Goal: Task Accomplishment & Management: Manage account settings

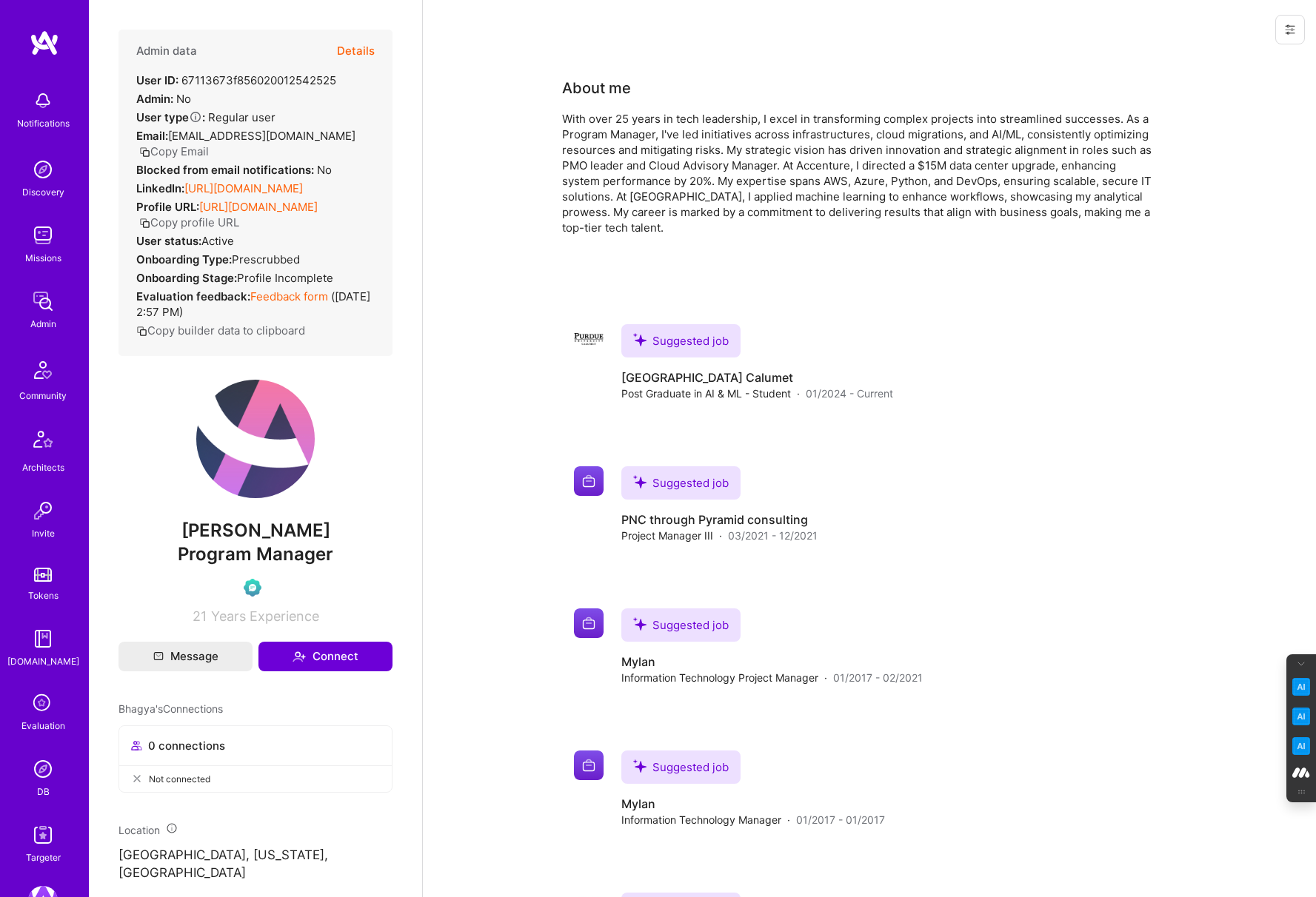
click at [362, 46] on button "Details" at bounding box center [356, 50] width 38 height 43
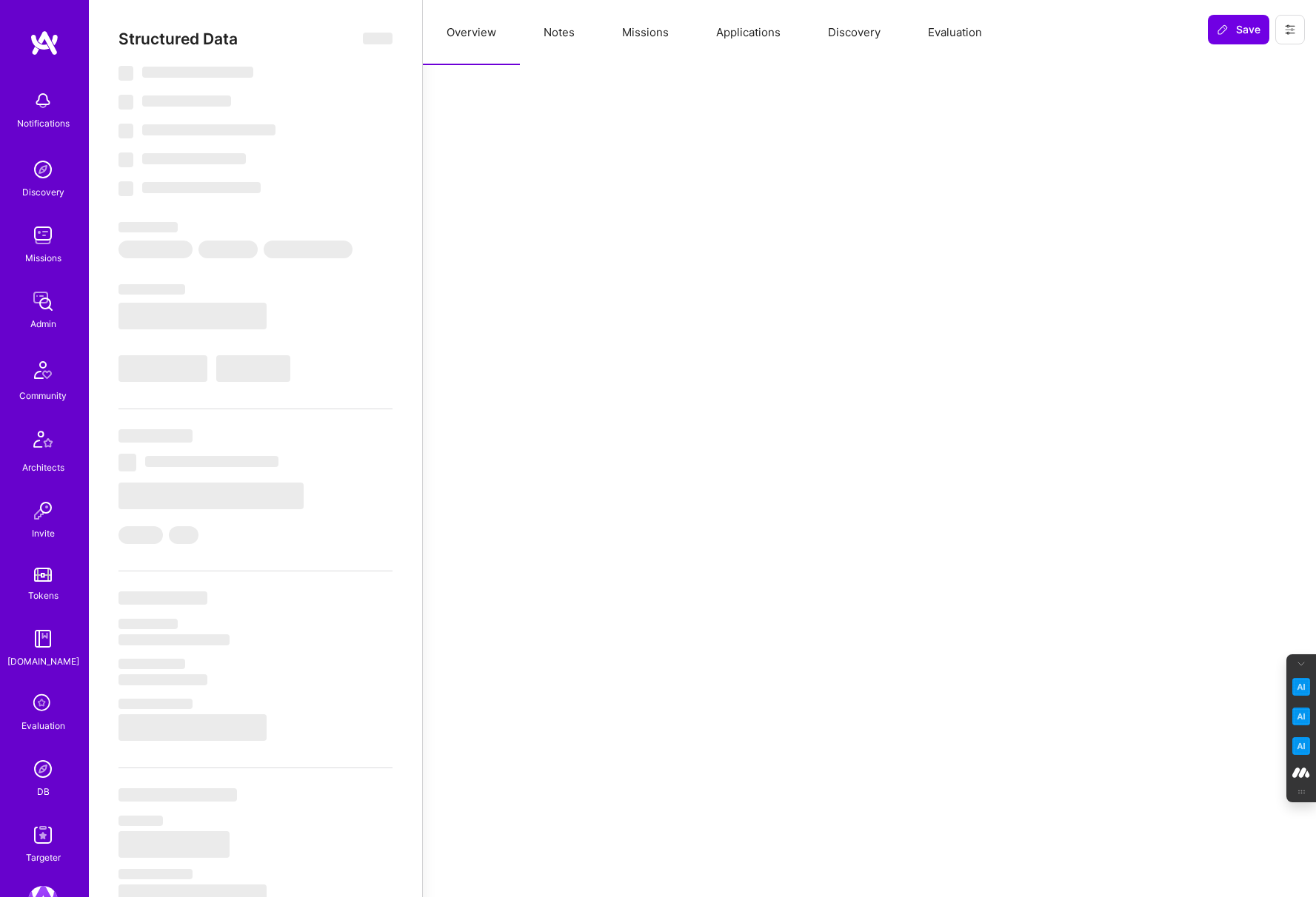
select select "Verified"
select select "US"
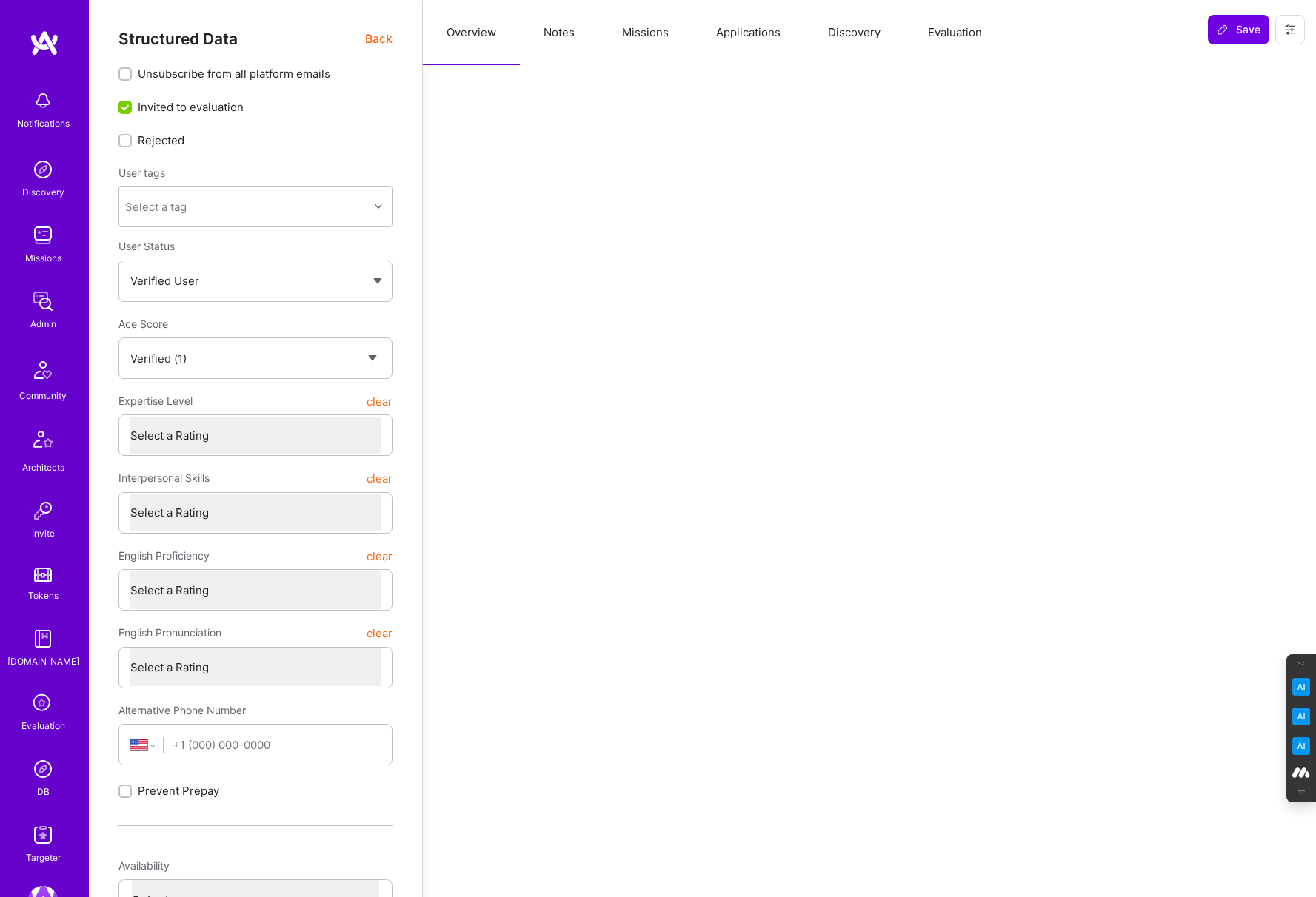
click at [965, 32] on button "Evaluation" at bounding box center [955, 32] width 102 height 65
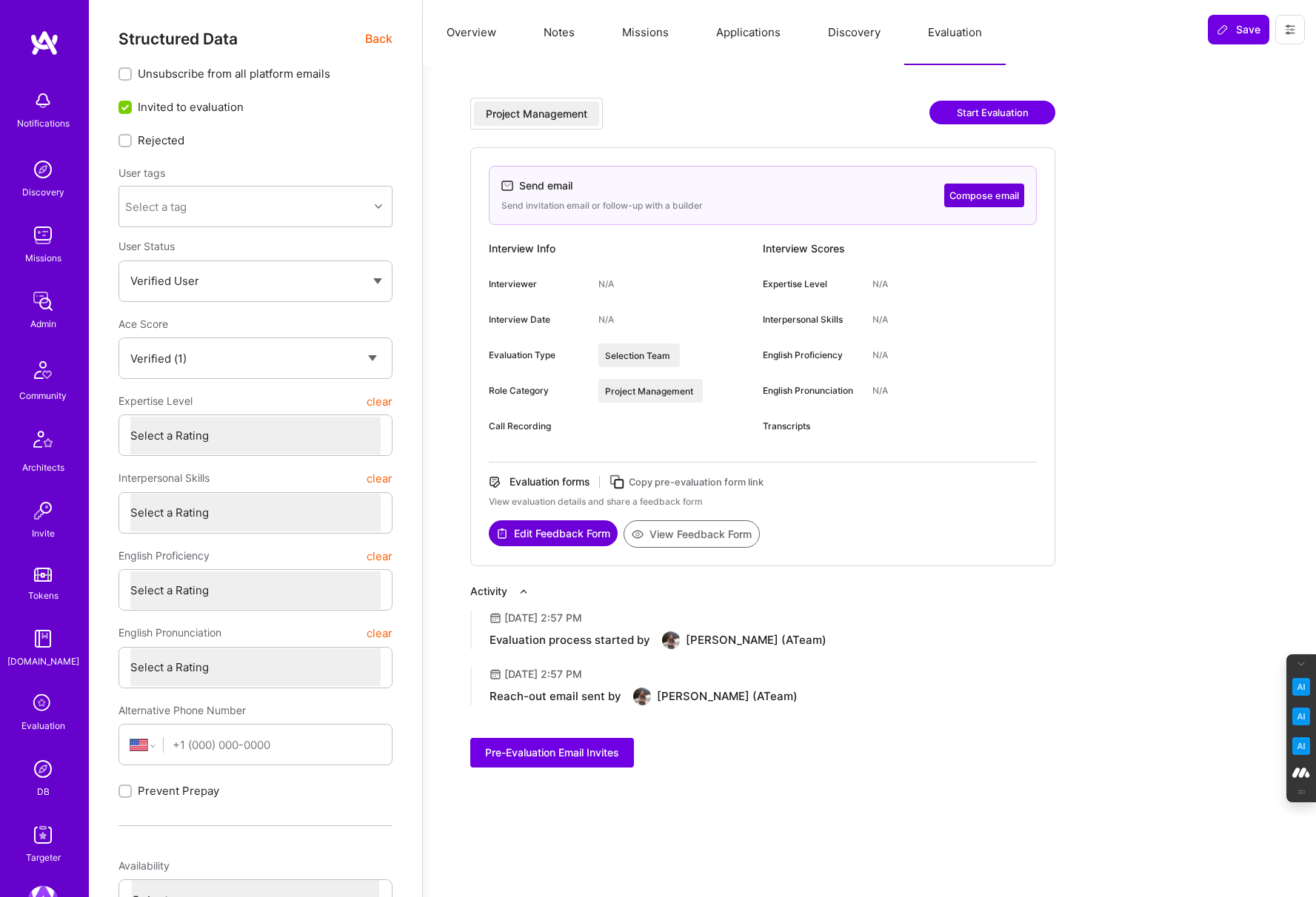
click at [867, 35] on button "Discovery" at bounding box center [854, 32] width 100 height 65
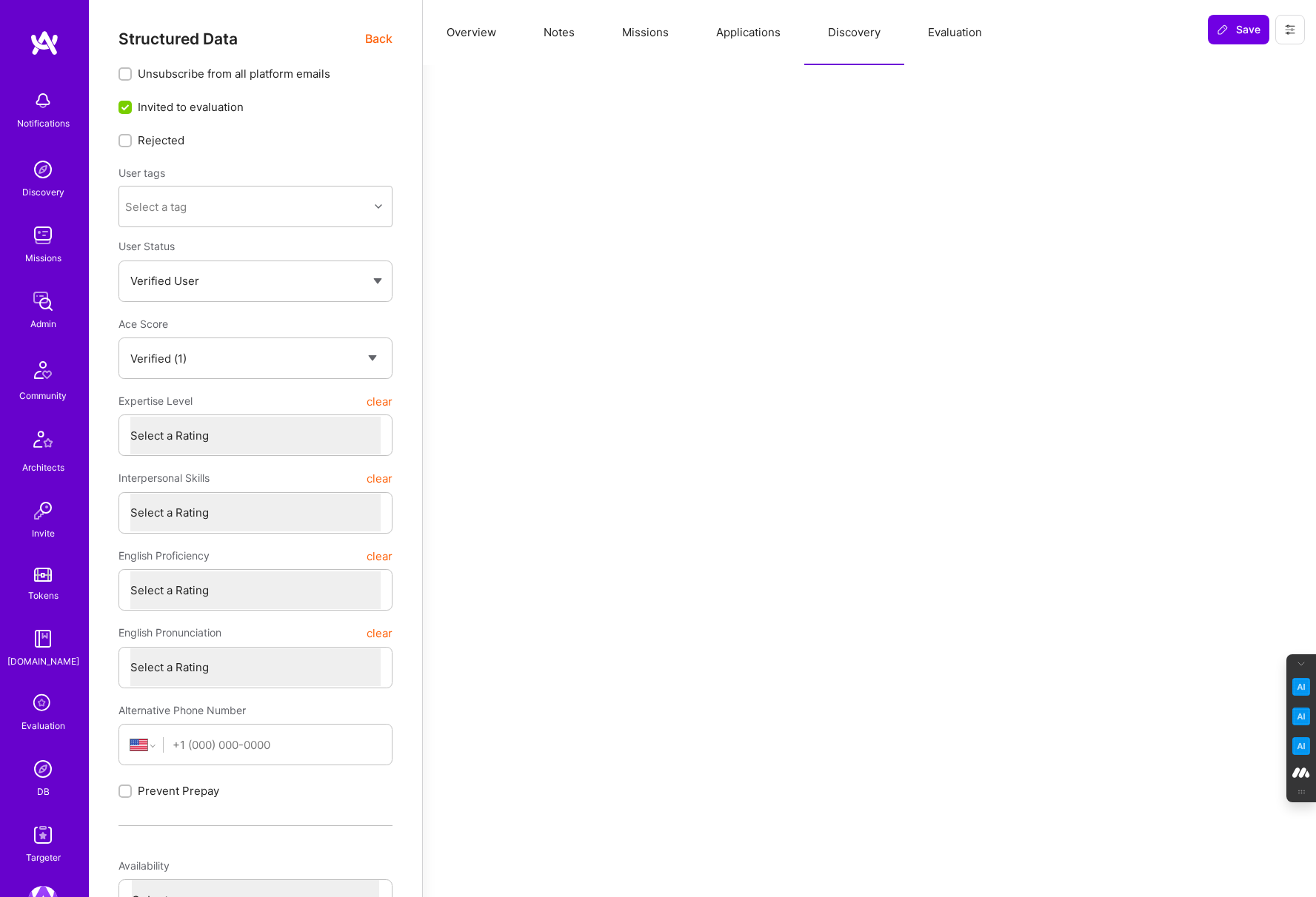
click at [755, 31] on button "Applications" at bounding box center [748, 32] width 112 height 65
click at [638, 36] on button "Missions" at bounding box center [645, 32] width 94 height 65
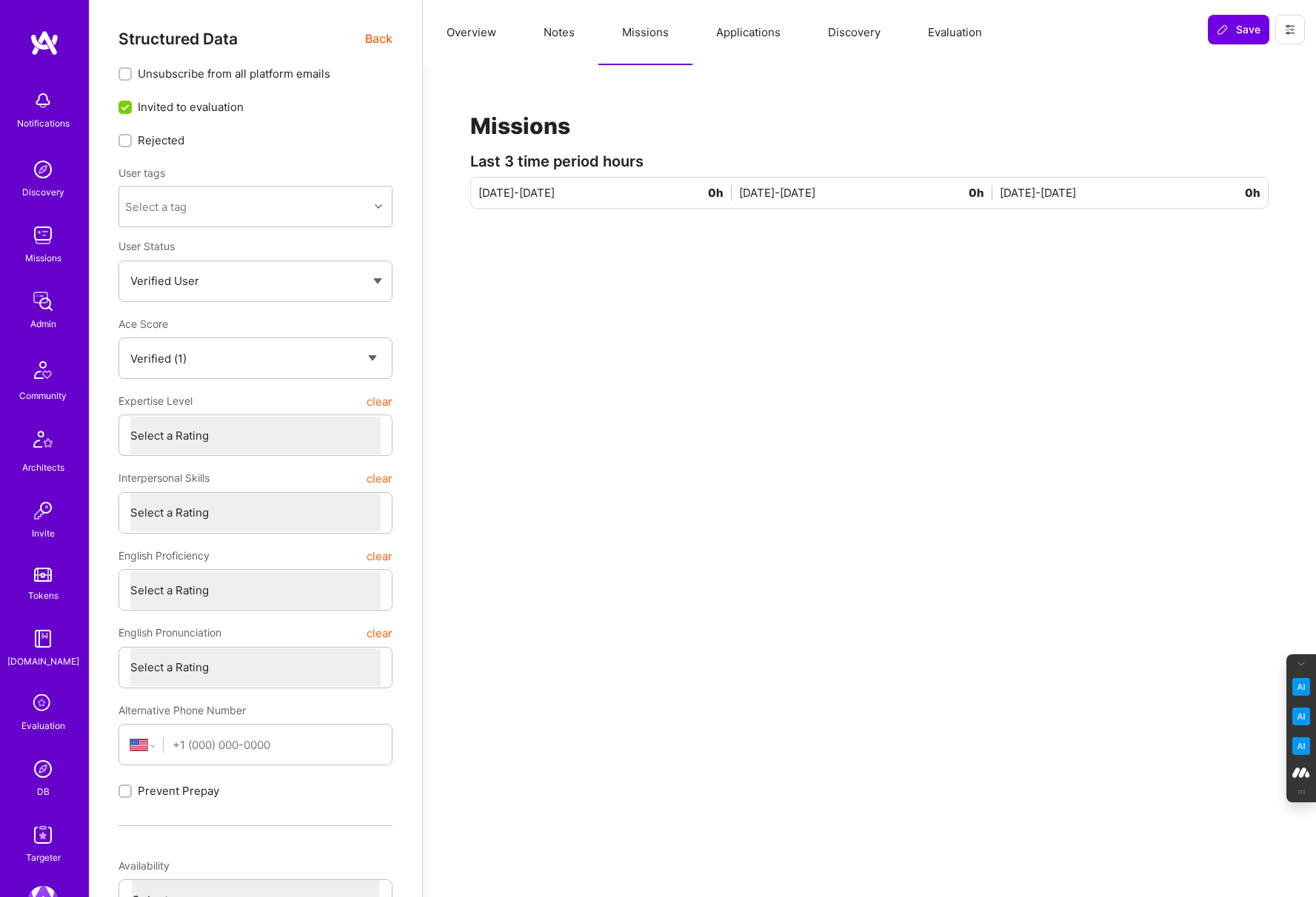
click at [557, 36] on button "Notes" at bounding box center [559, 32] width 78 height 65
type textarea "x"
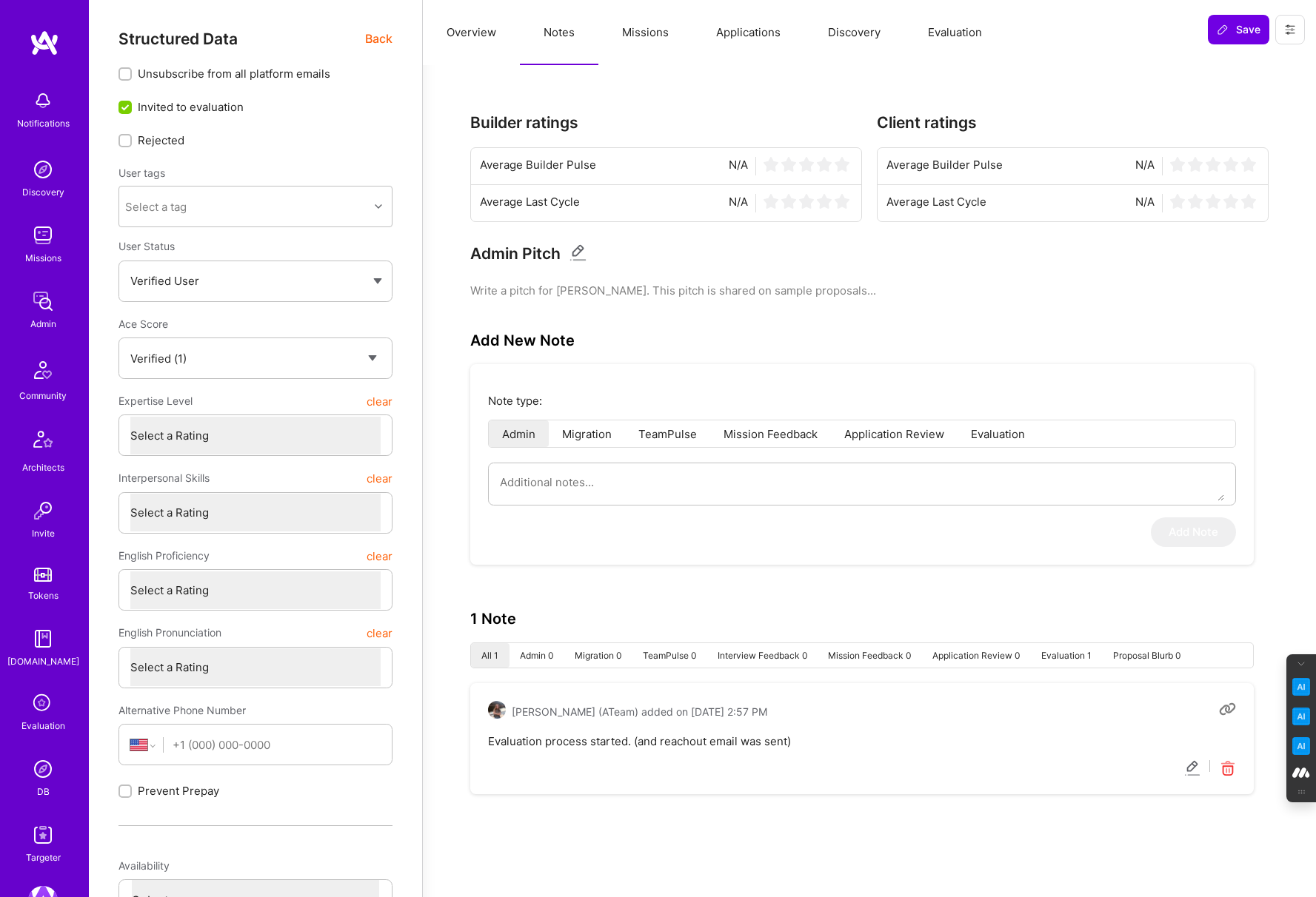
click at [468, 29] on button "Overview" at bounding box center [471, 32] width 97 height 65
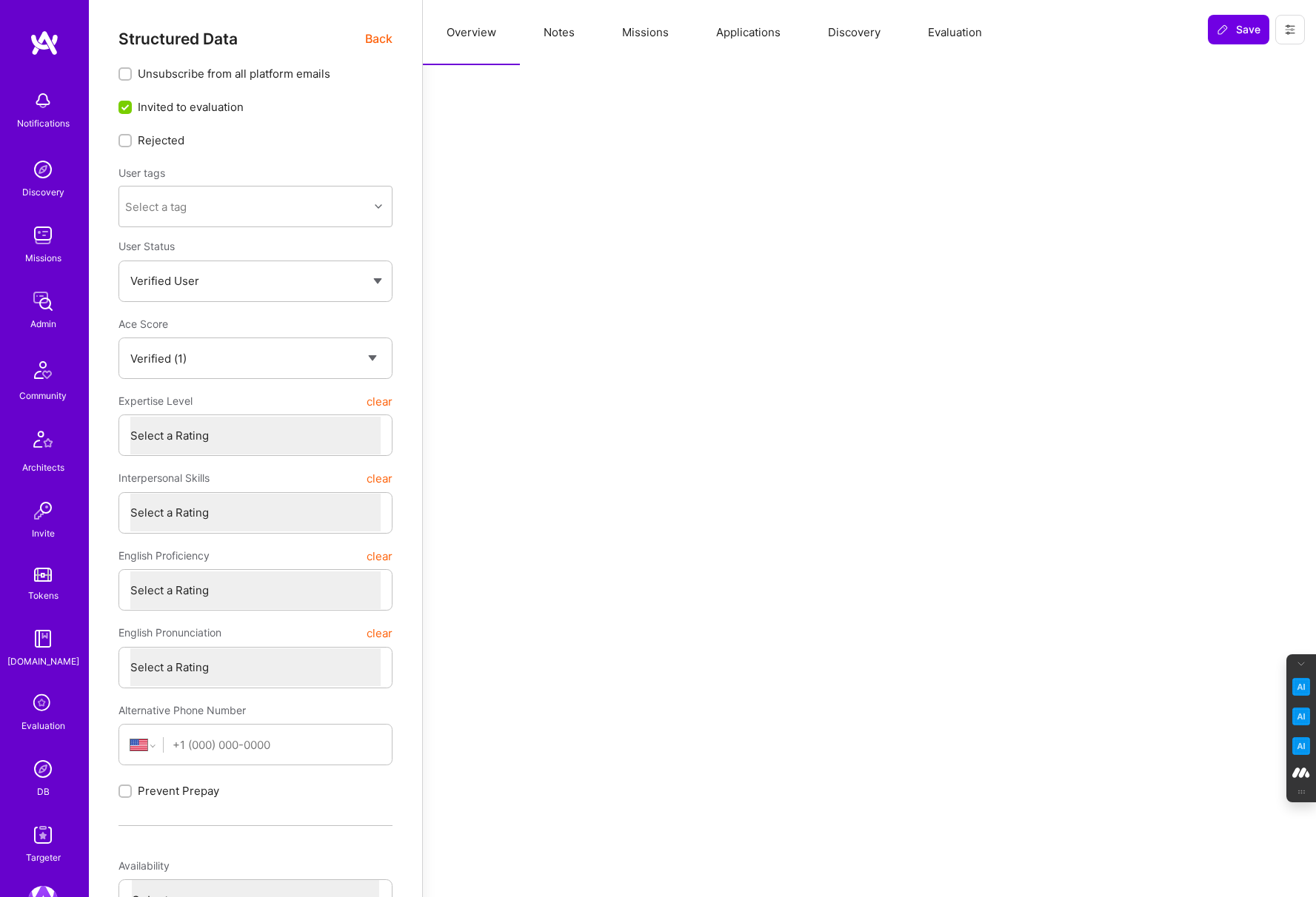
click at [365, 39] on span "Back" at bounding box center [379, 38] width 27 height 19
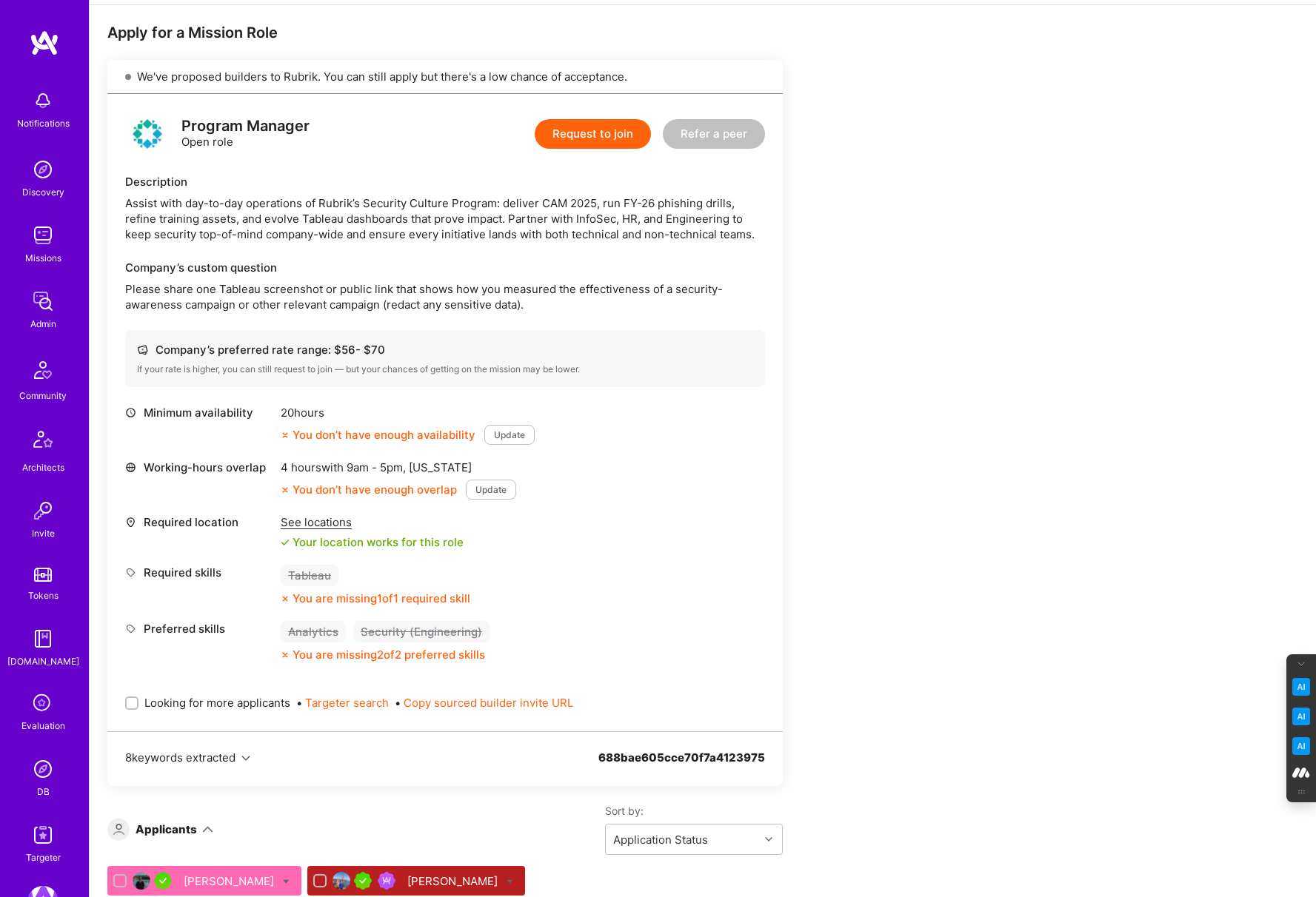
scroll to position [260, 0]
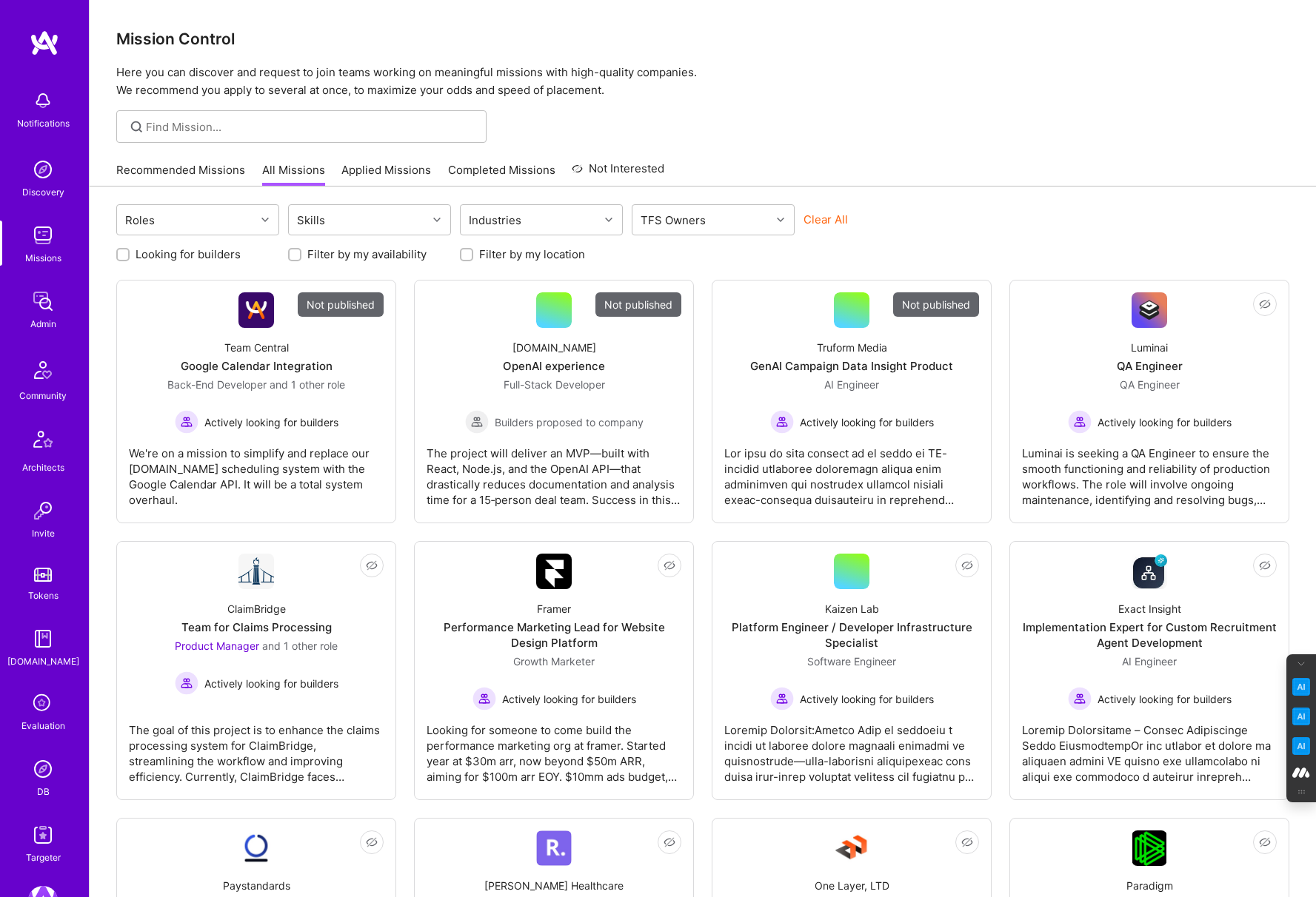
click at [43, 716] on icon at bounding box center [42, 704] width 28 height 28
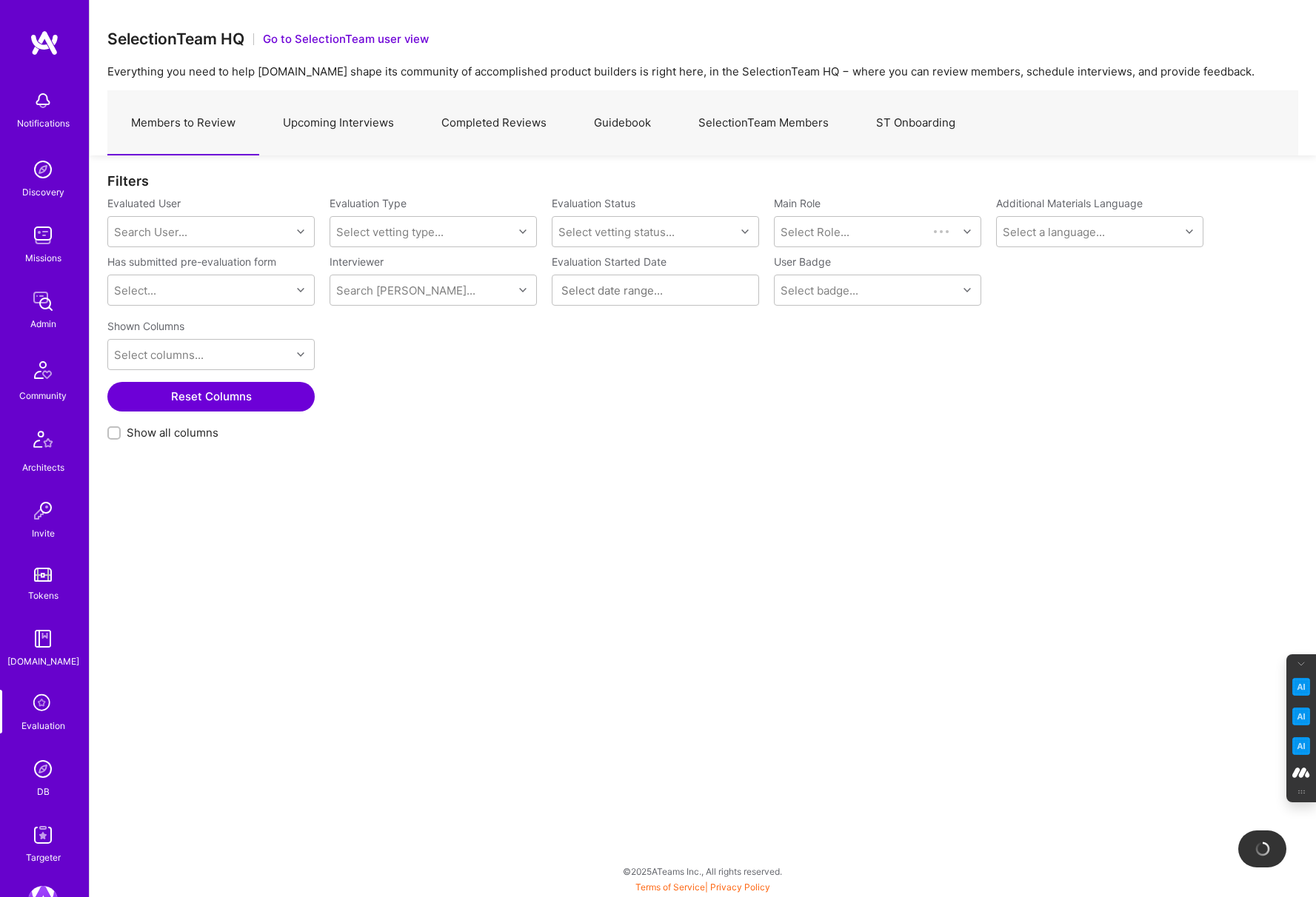
click at [771, 113] on link "SelectionTeam Members" at bounding box center [763, 123] width 178 height 65
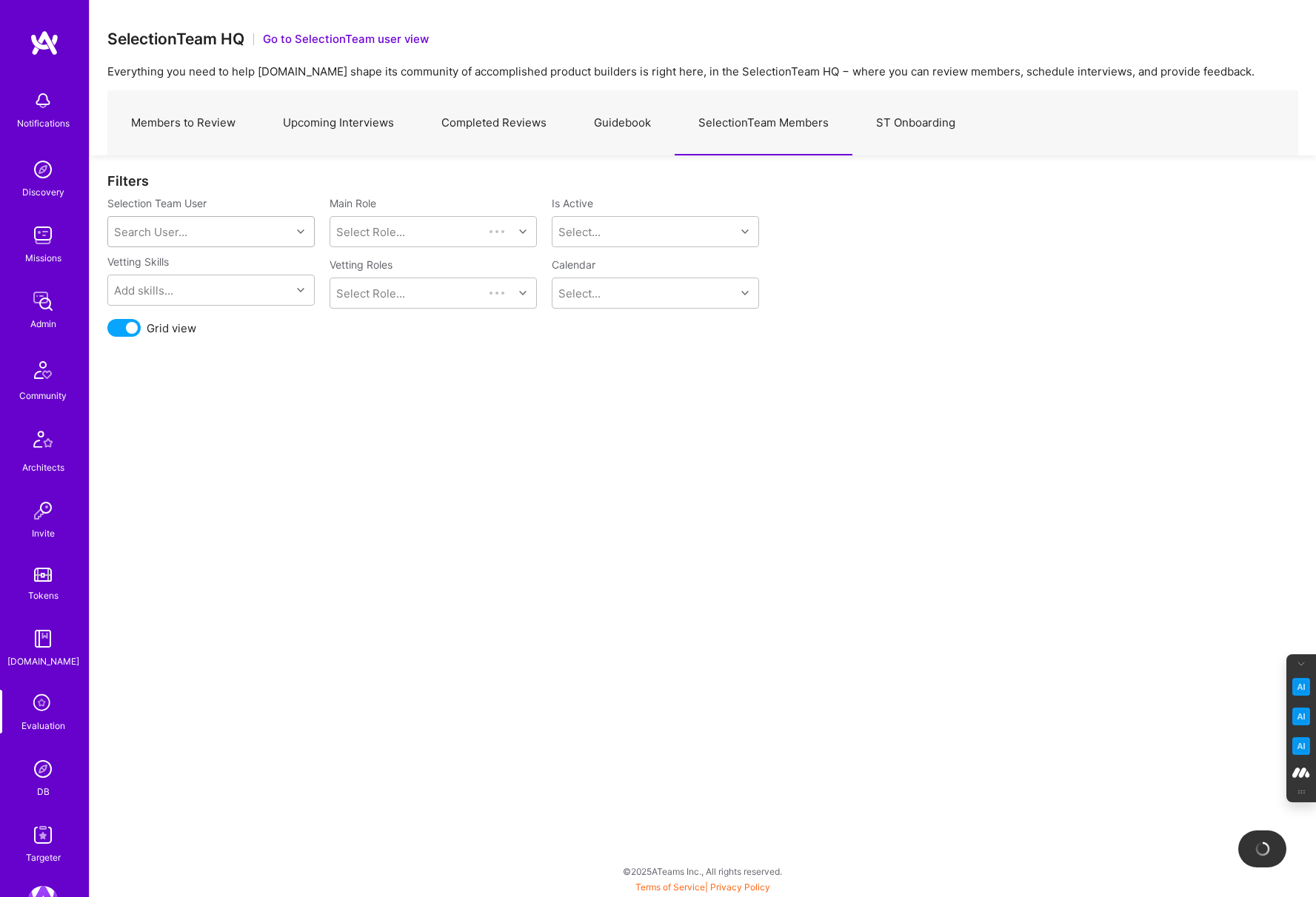
click at [198, 227] on div "Search User..." at bounding box center [200, 231] width 183 height 29
type input "javier"
click at [175, 282] on div "javier@goleancrush.com" at bounding box center [230, 293] width 151 height 31
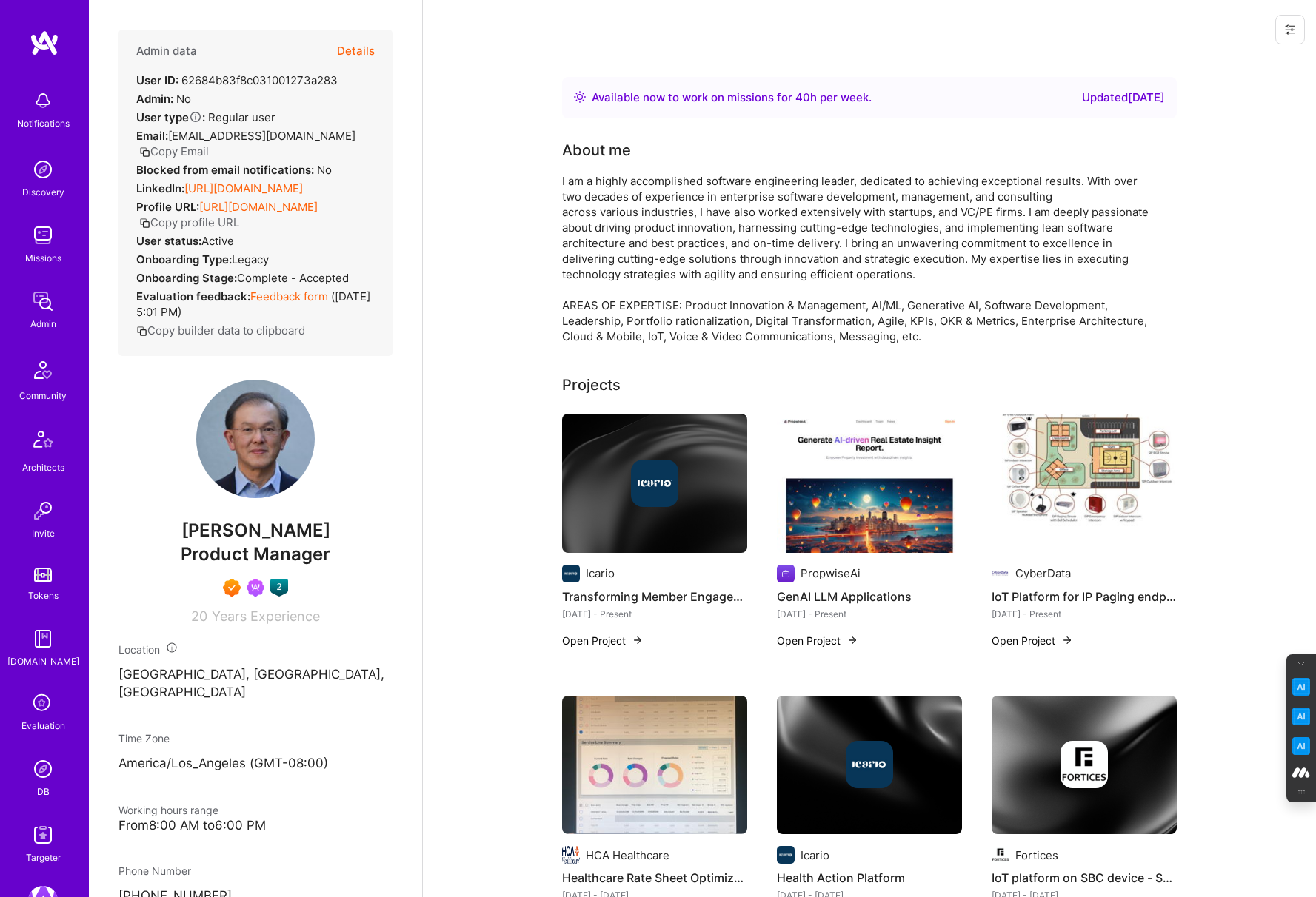
click at [367, 44] on button "Details" at bounding box center [356, 50] width 38 height 43
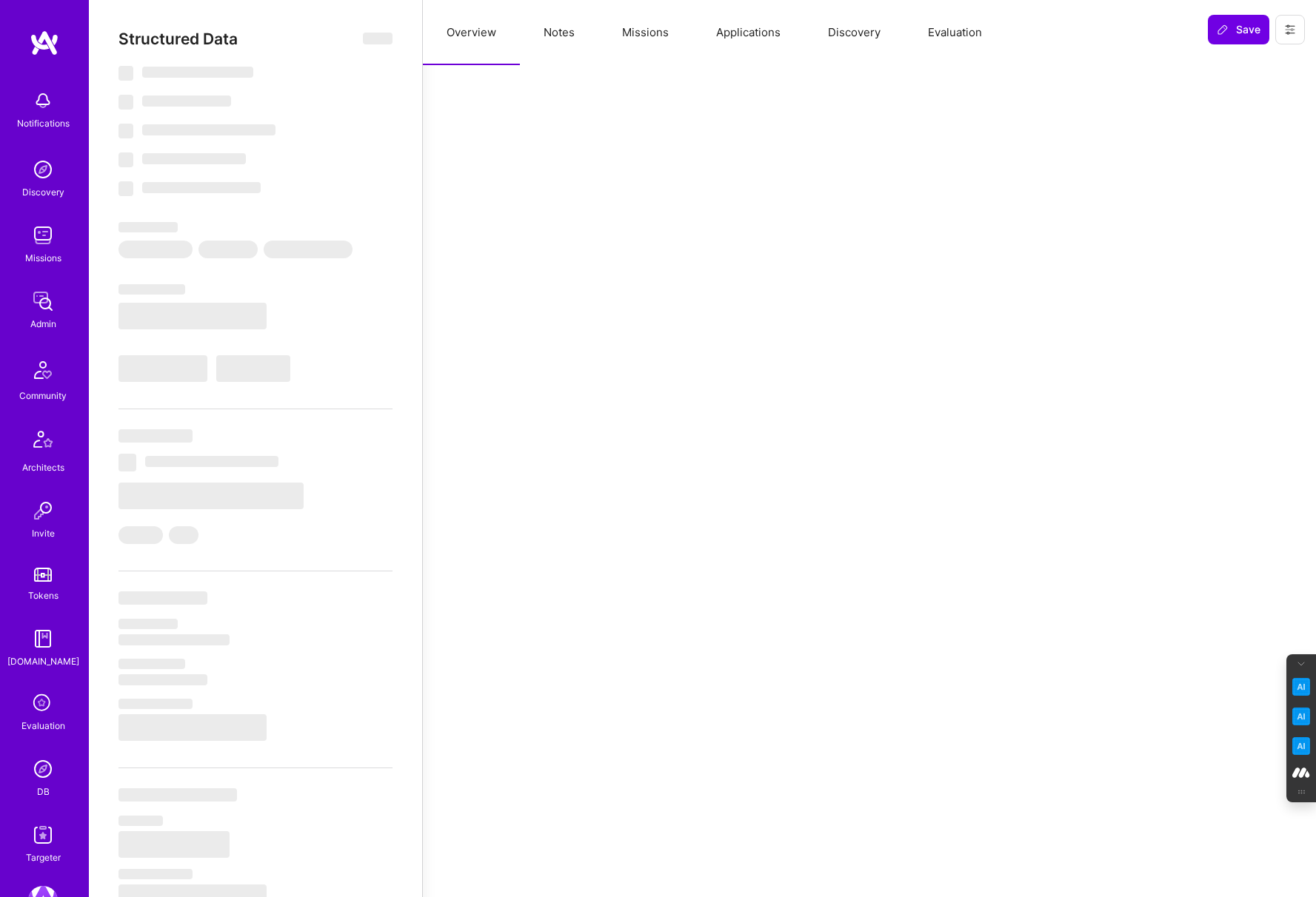
click at [932, 32] on button "Evaluation" at bounding box center [955, 32] width 102 height 65
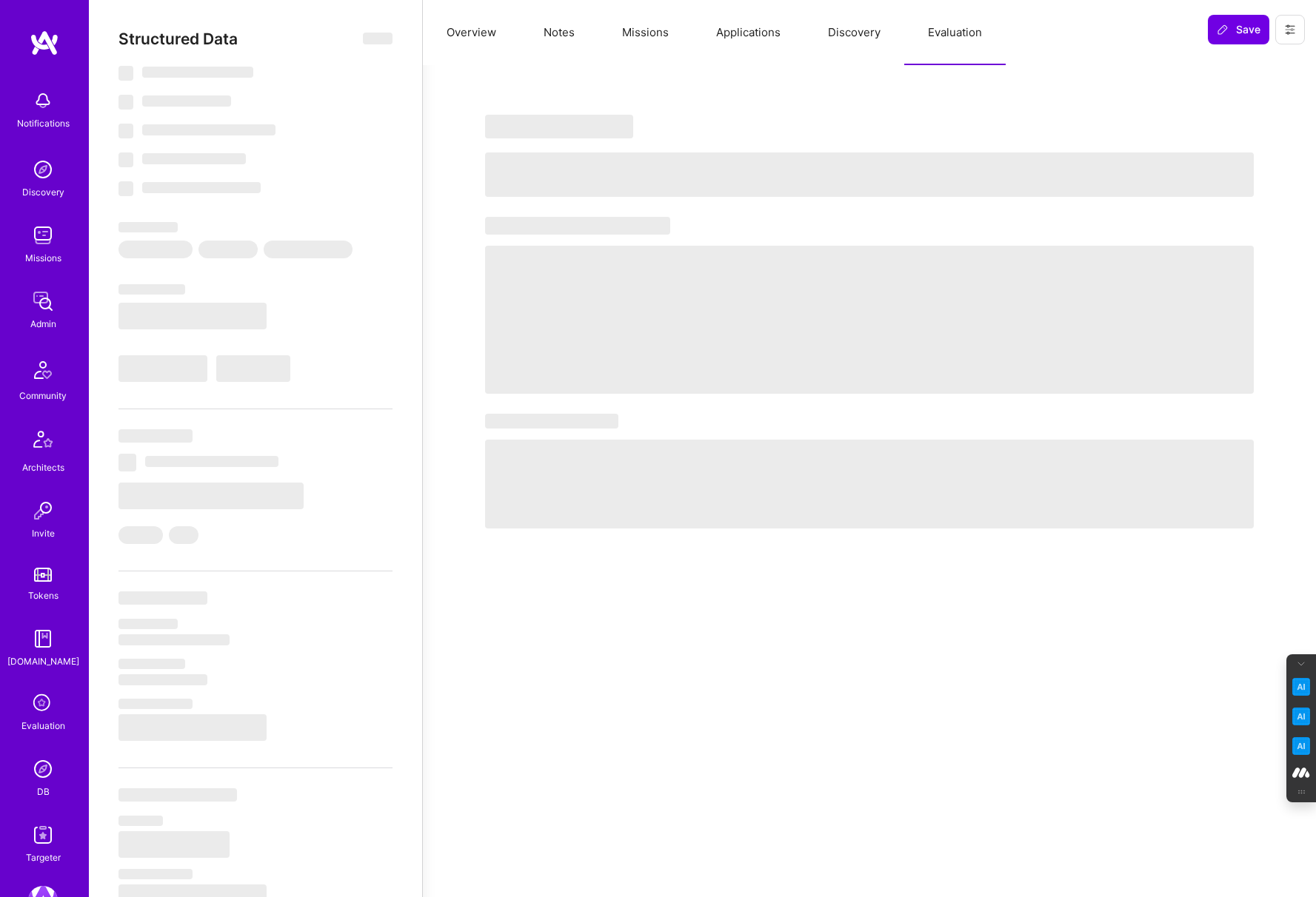
select select "Right Now"
select select "7"
select select "6"
select select "7"
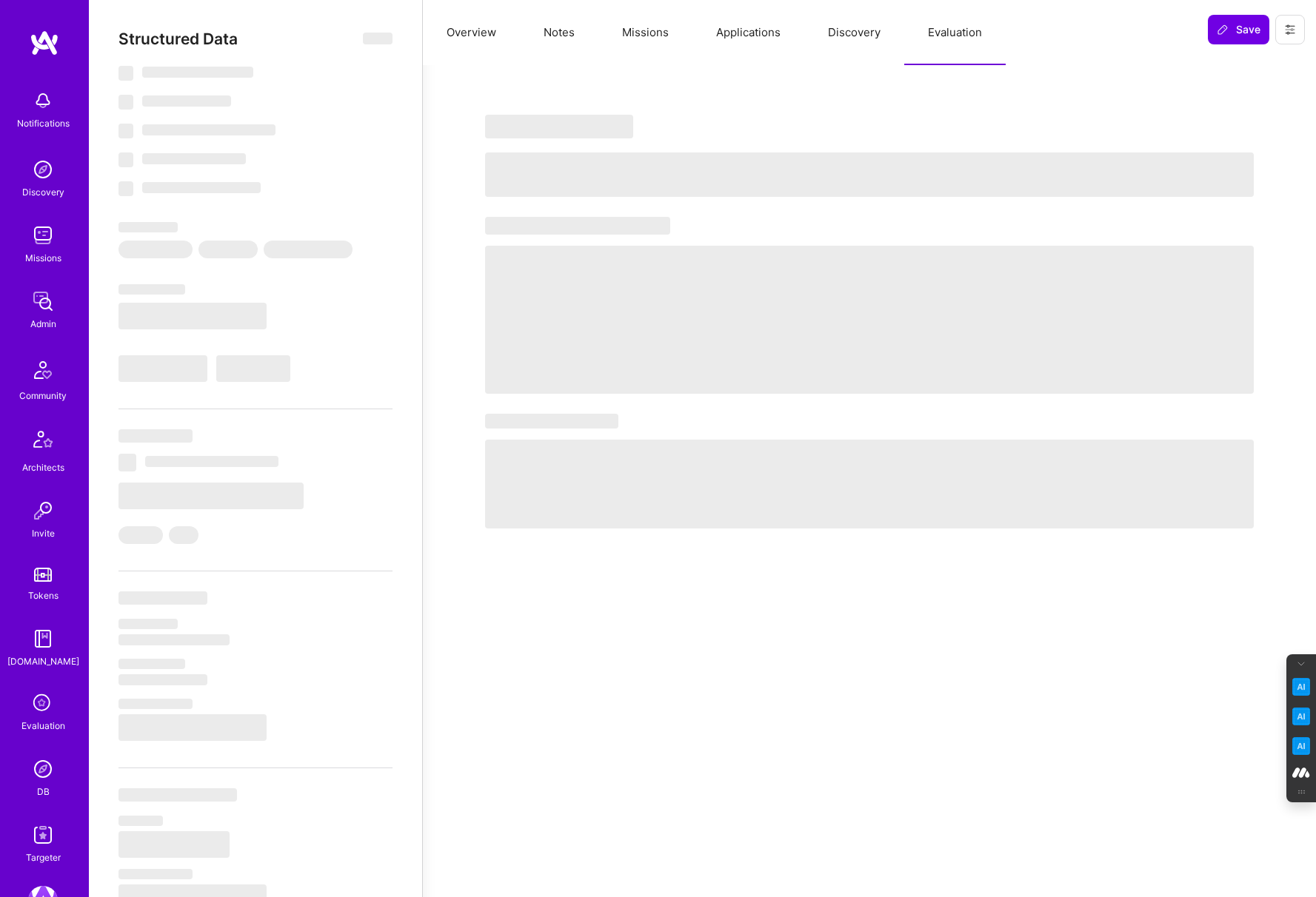
select select "US"
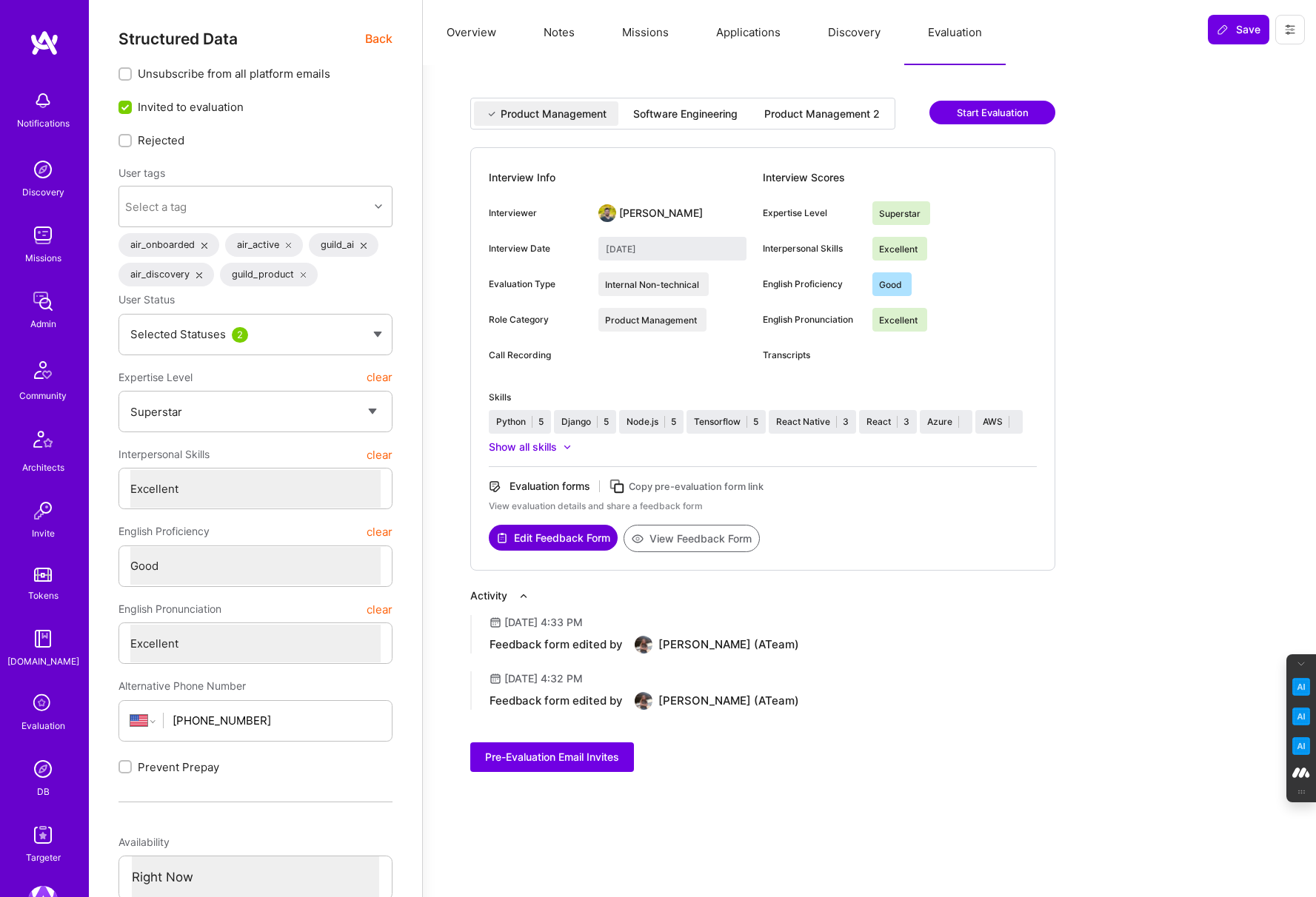
click at [696, 117] on div "Software Engineering" at bounding box center [685, 114] width 105 height 15
type input "August 14, 2025"
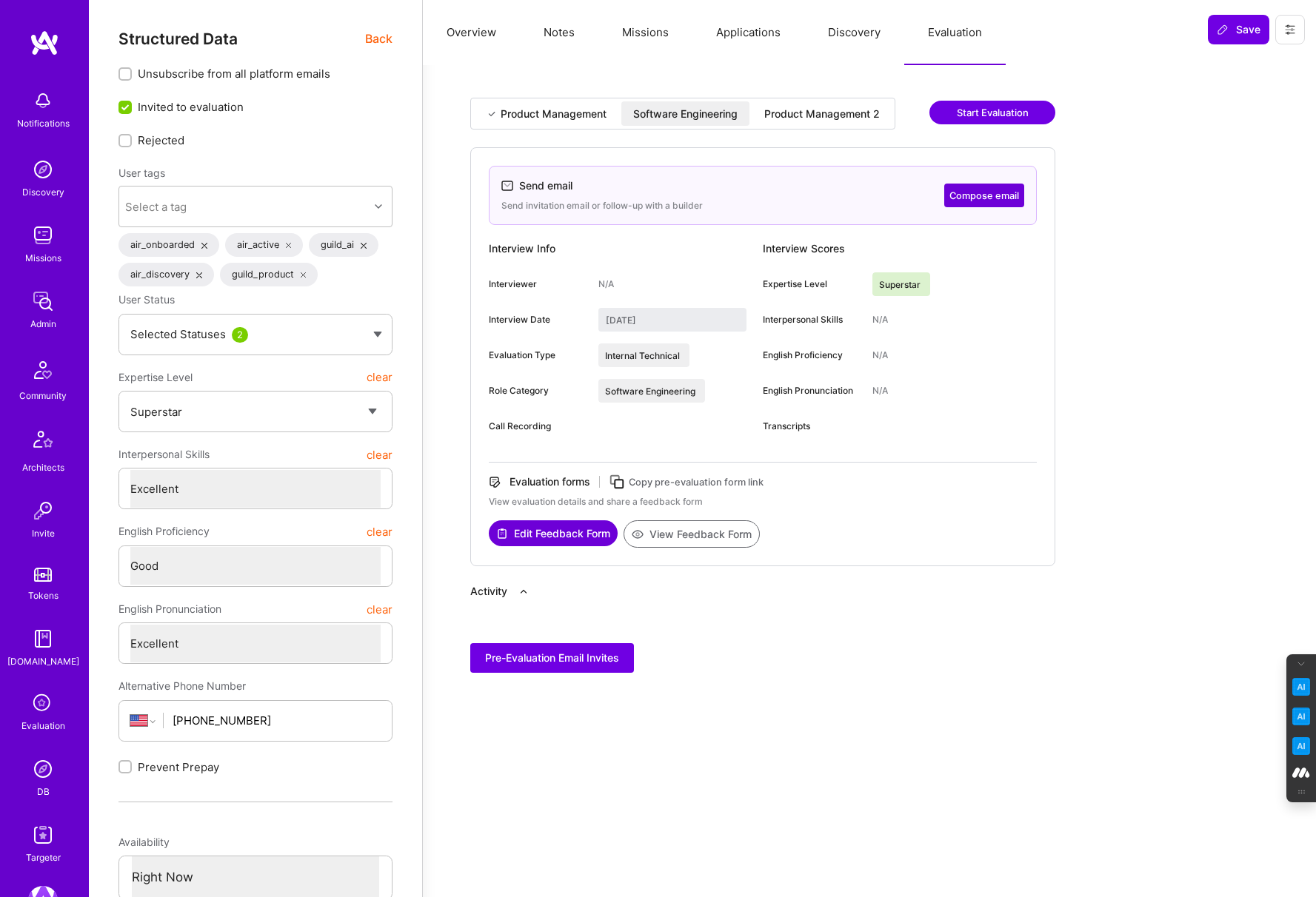
click at [715, 532] on button "View Feedback Form" at bounding box center [691, 534] width 136 height 27
click at [818, 111] on div "Product Management 2" at bounding box center [821, 114] width 115 height 15
click at [661, 108] on div "Software Engineering" at bounding box center [685, 114] width 105 height 15
click at [823, 110] on div "Product Management 2" at bounding box center [821, 114] width 115 height 15
click at [690, 536] on button "View Feedback Form" at bounding box center [691, 534] width 136 height 27
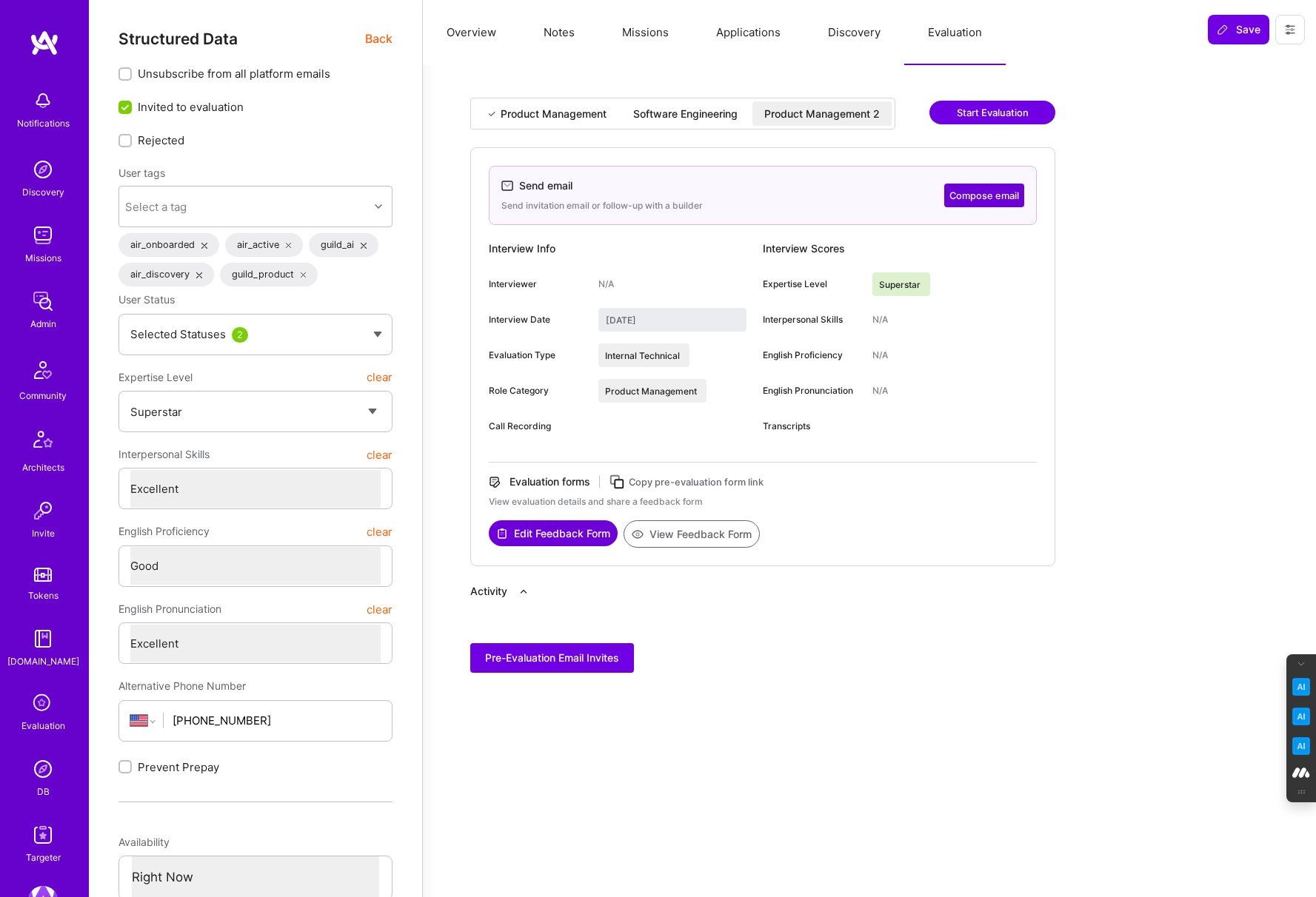
click at [685, 119] on div "Software Engineering" at bounding box center [685, 114] width 105 height 15
click at [813, 105] on div "Product Management 2" at bounding box center [822, 114] width 139 height 24
click at [693, 111] on div "Software Engineering" at bounding box center [685, 114] width 105 height 15
click at [378, 35] on span "Back" at bounding box center [379, 38] width 27 height 19
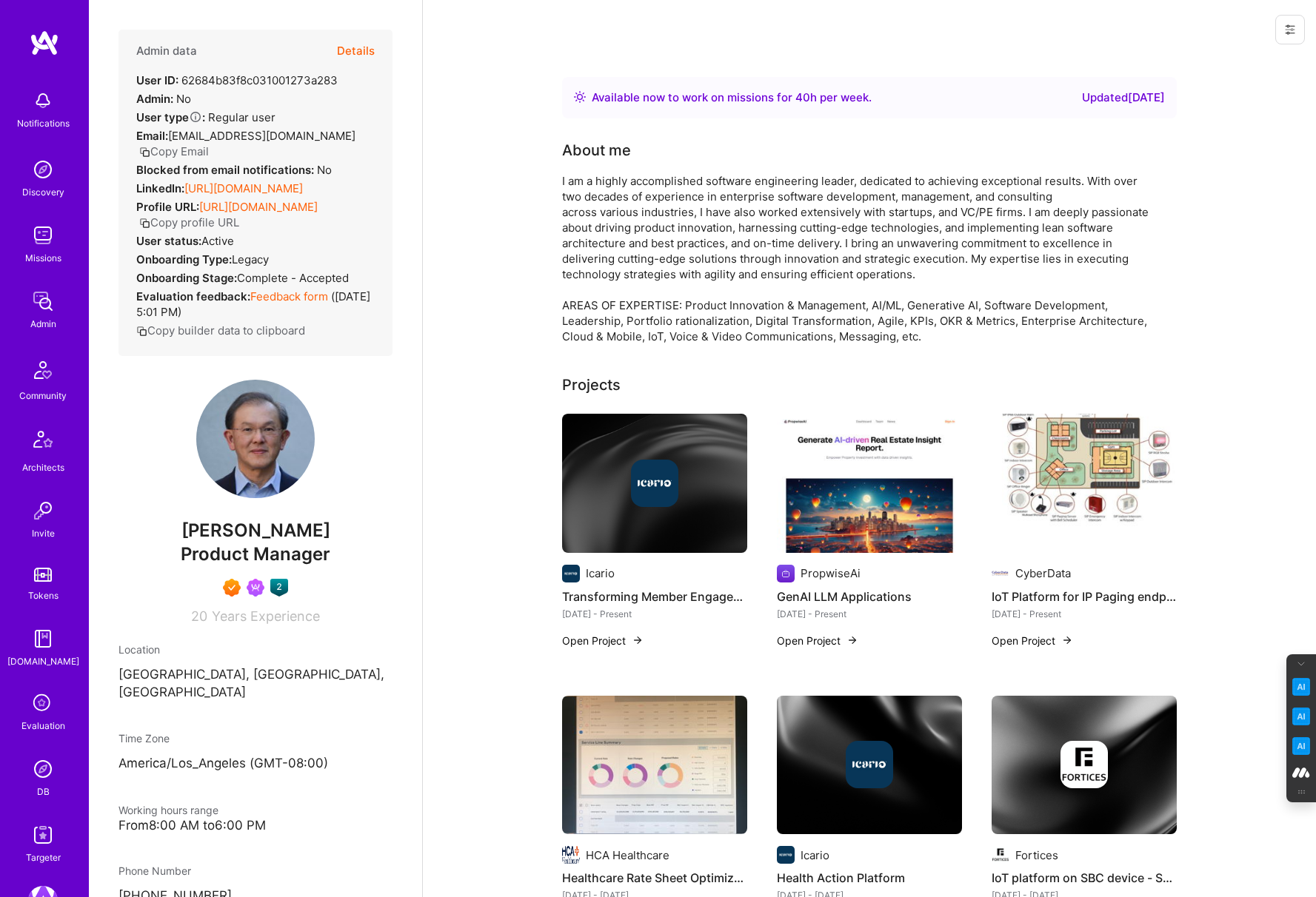
click at [347, 47] on button "Details" at bounding box center [356, 50] width 38 height 43
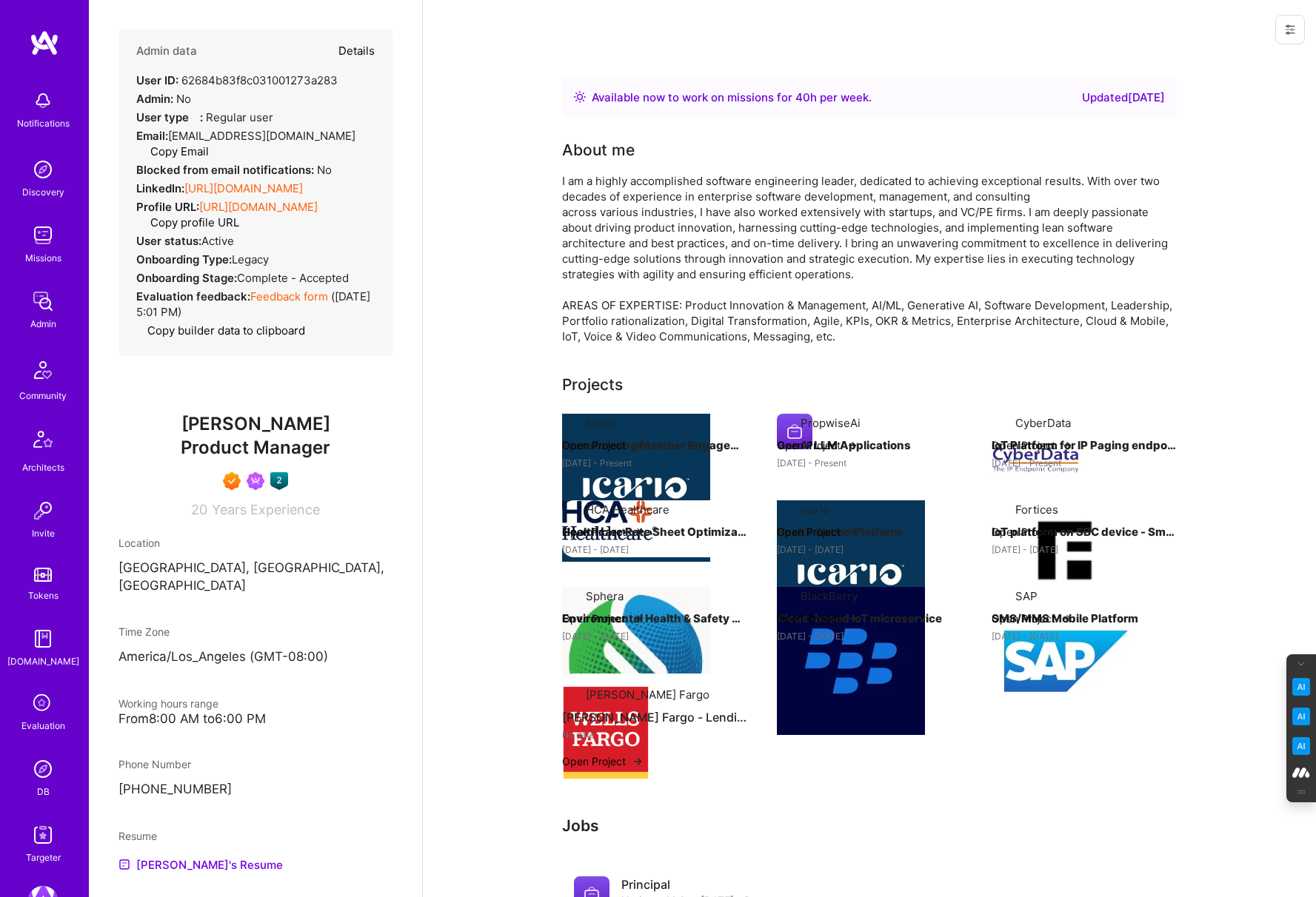
type textarea "x"
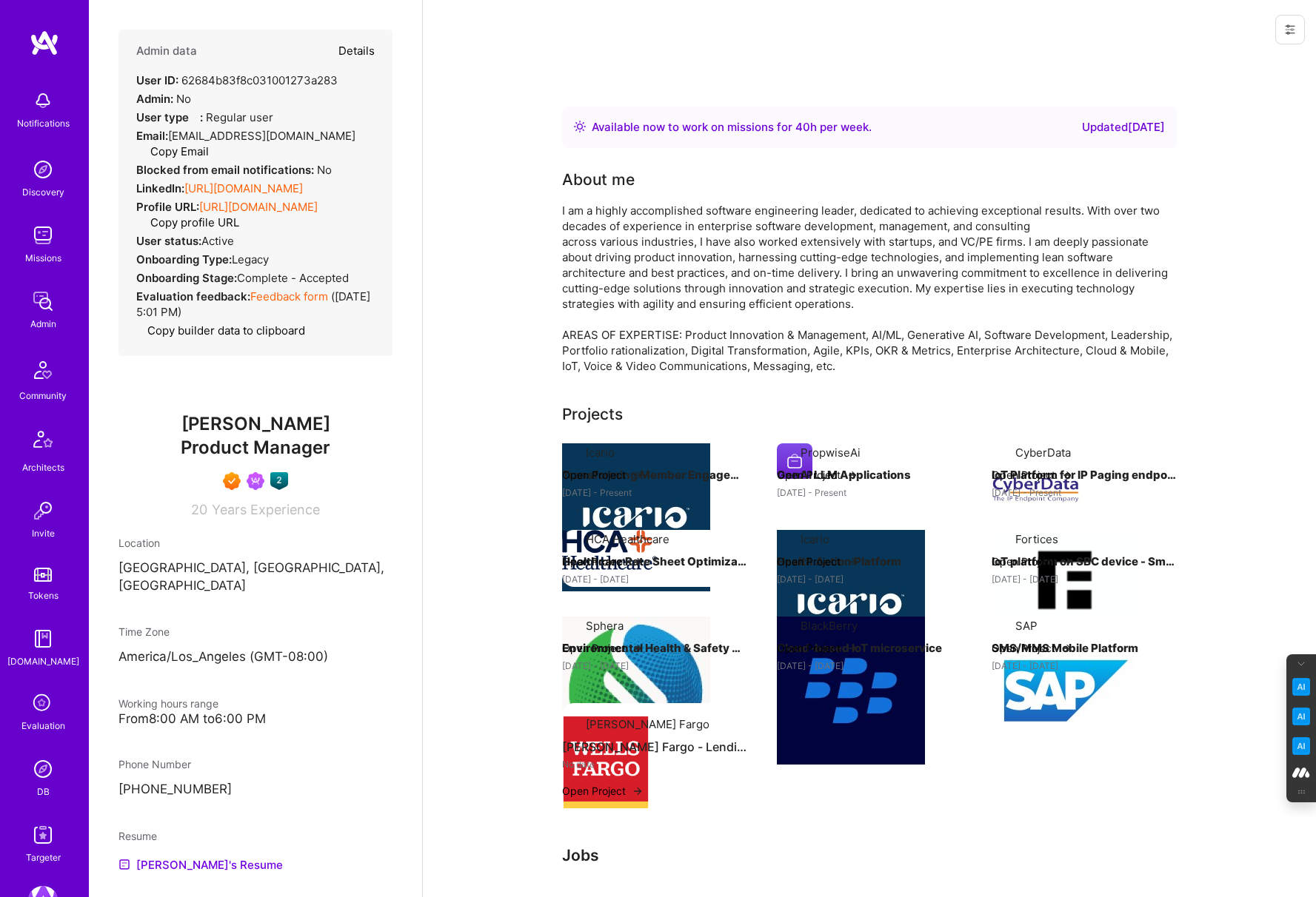
select select "7"
select select "6"
select select "7"
select select "US"
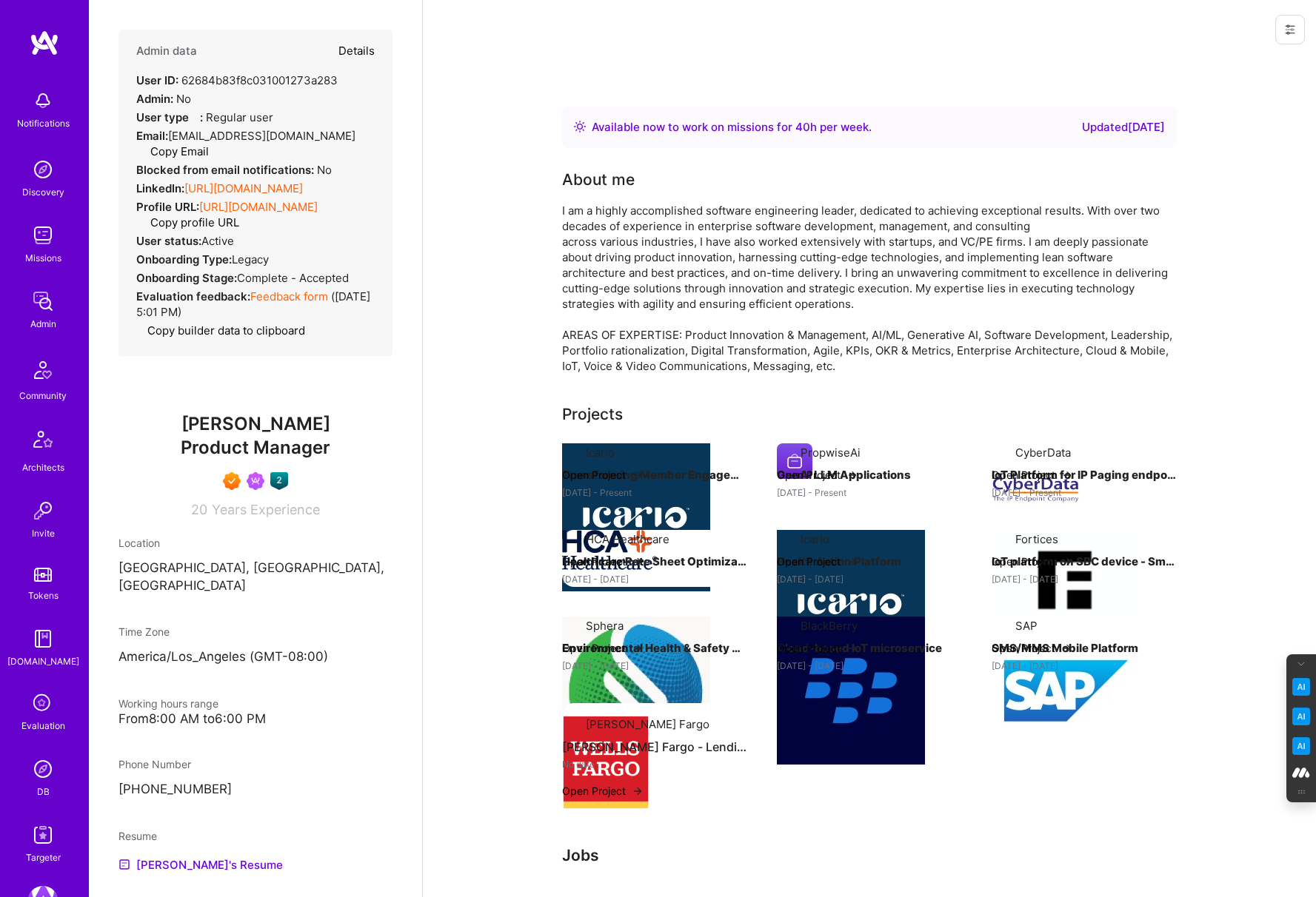
select select "Right Now"
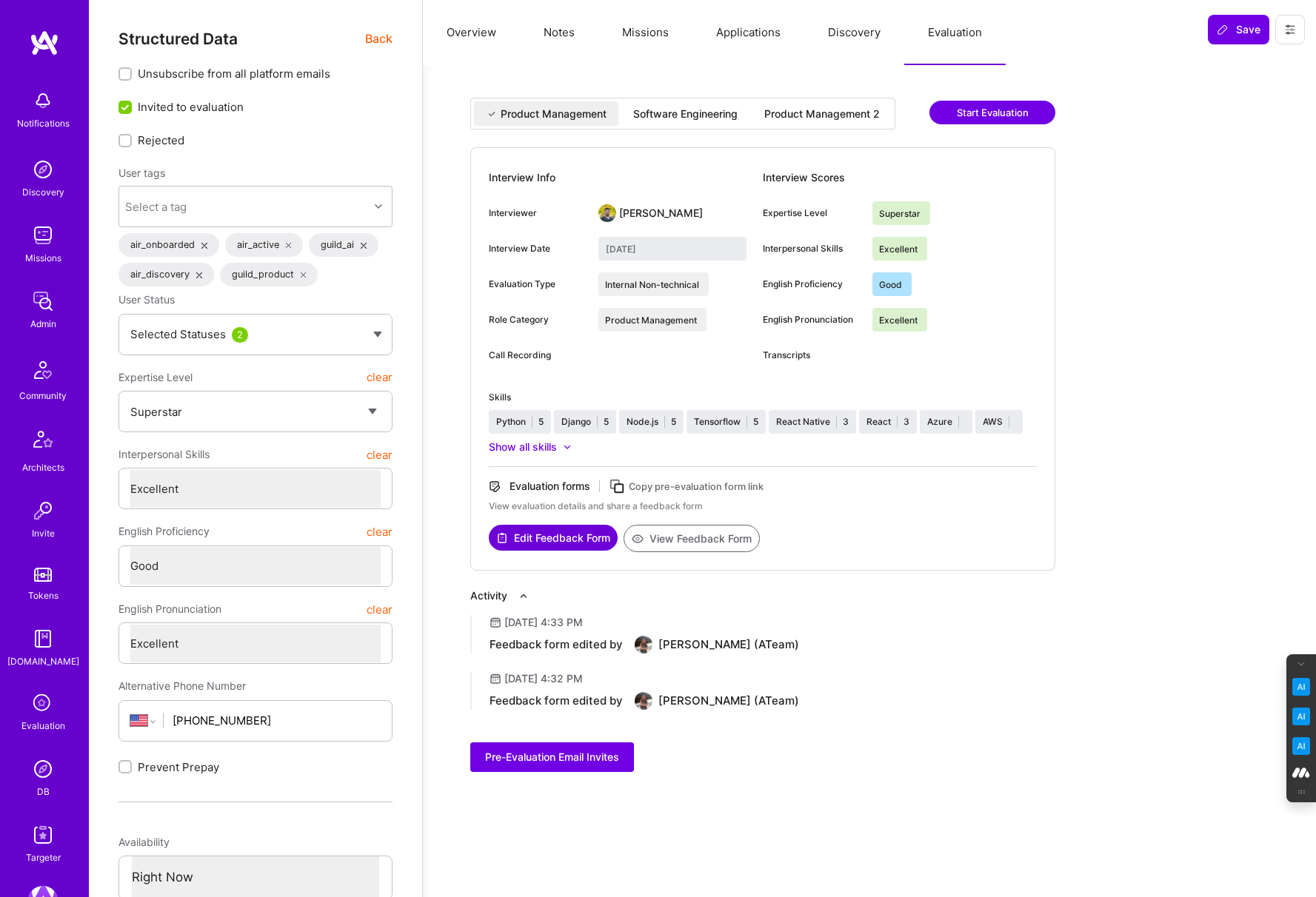
click at [569, 30] on button "Notes" at bounding box center [559, 32] width 78 height 65
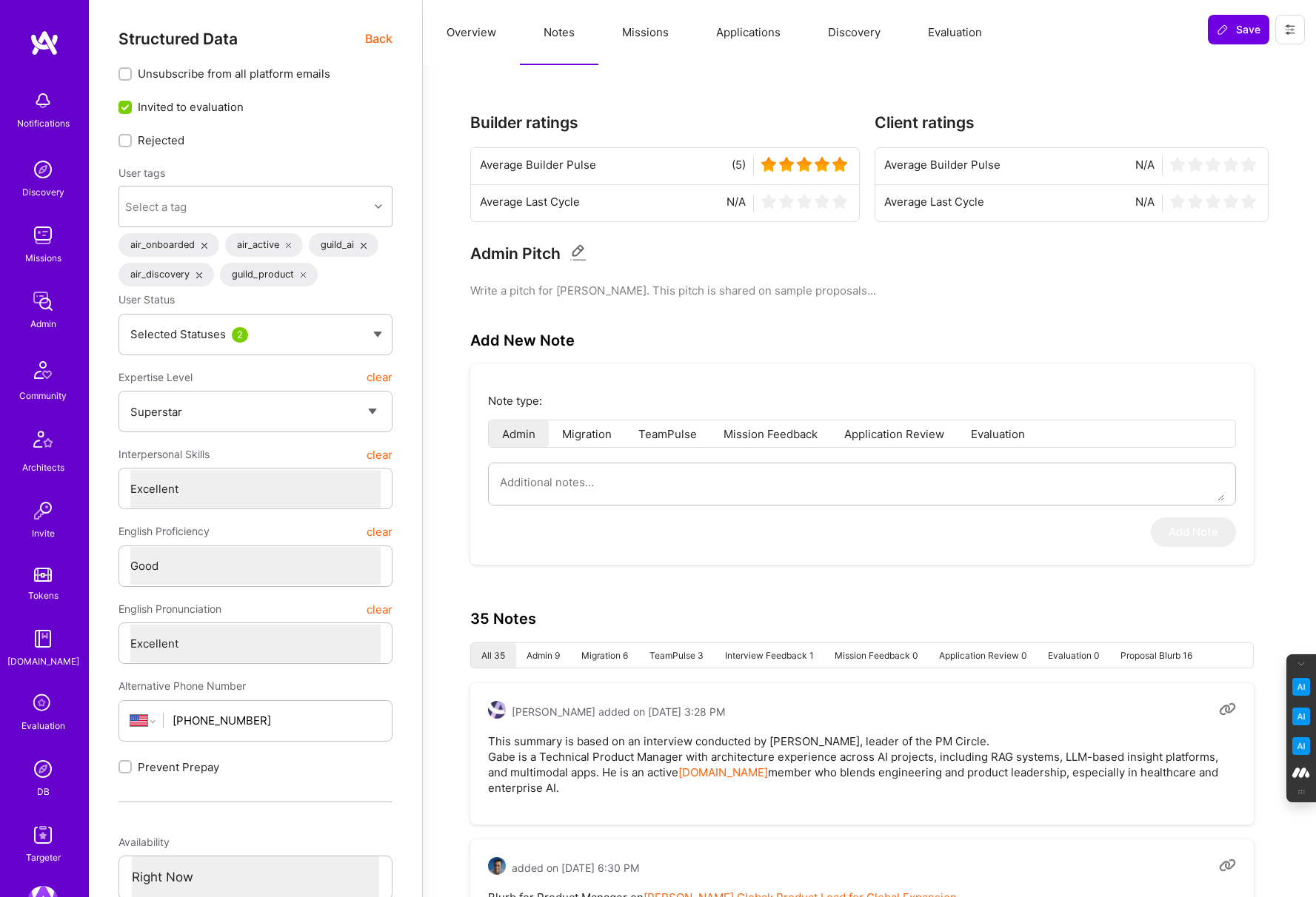
click at [370, 35] on span "Back" at bounding box center [379, 38] width 27 height 19
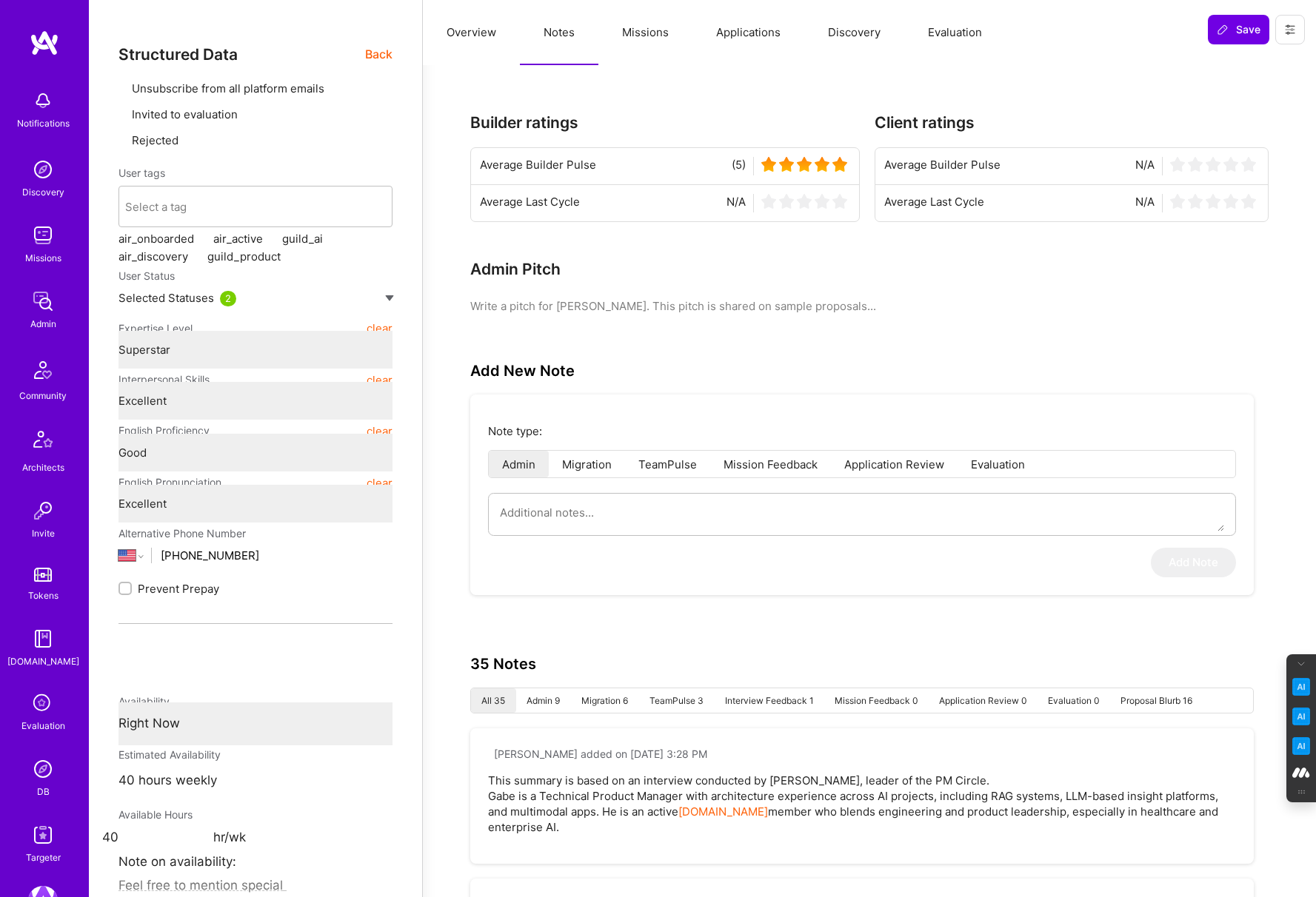
type textarea "x"
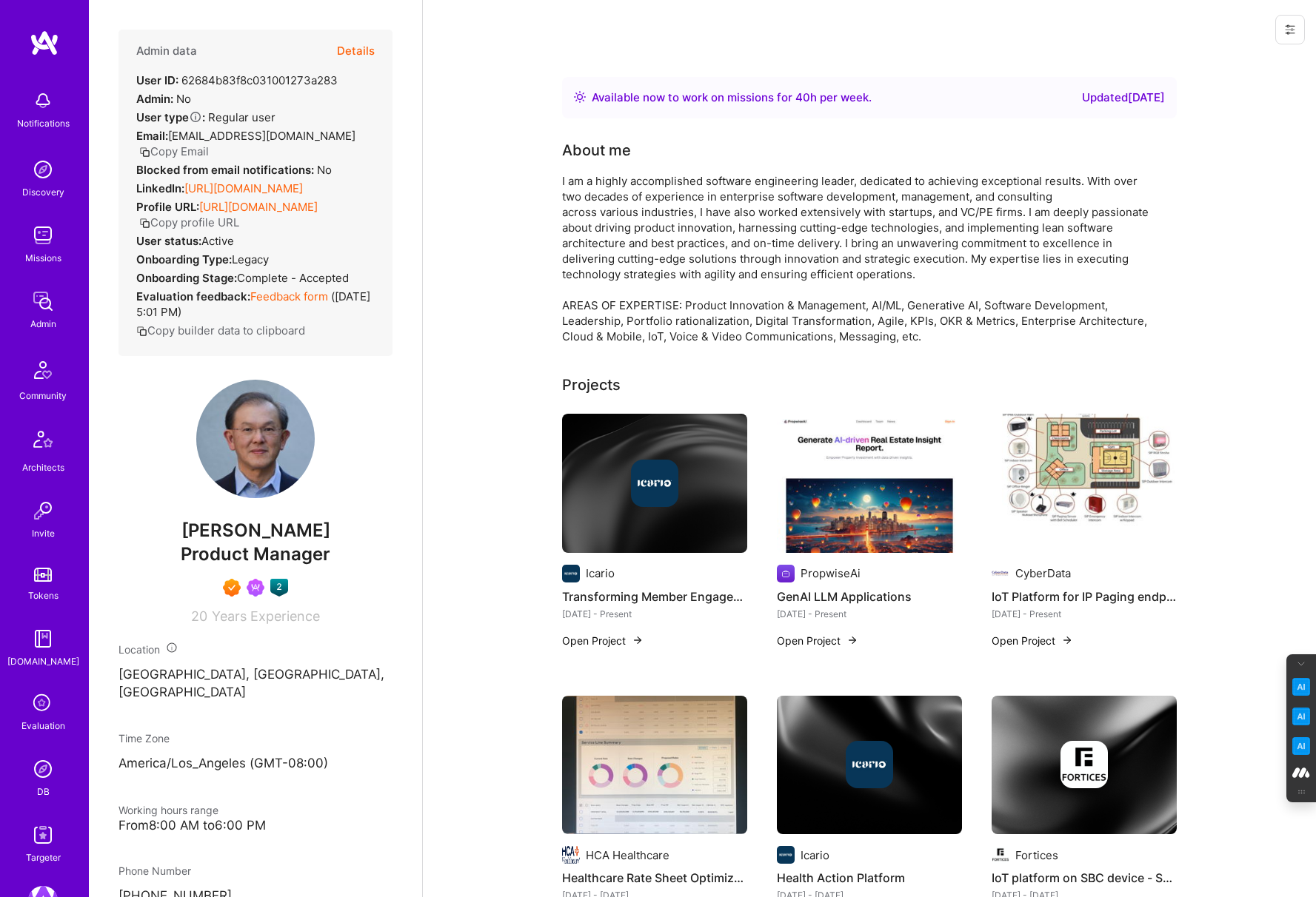
click at [209, 144] on button "Copy Email" at bounding box center [174, 151] width 69 height 16
click at [38, 711] on icon at bounding box center [42, 704] width 28 height 28
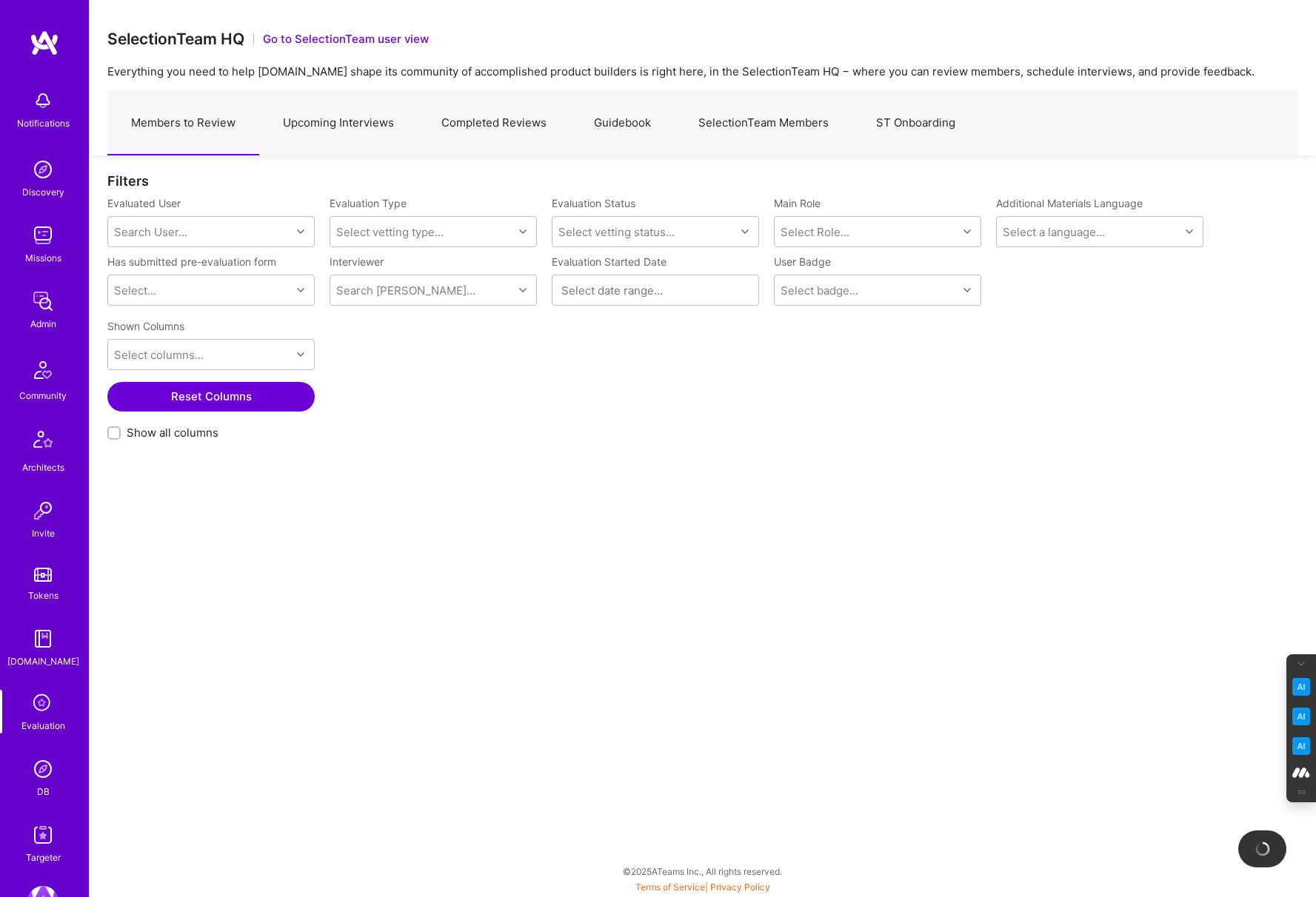
click at [465, 125] on link "Completed Reviews" at bounding box center [494, 123] width 153 height 65
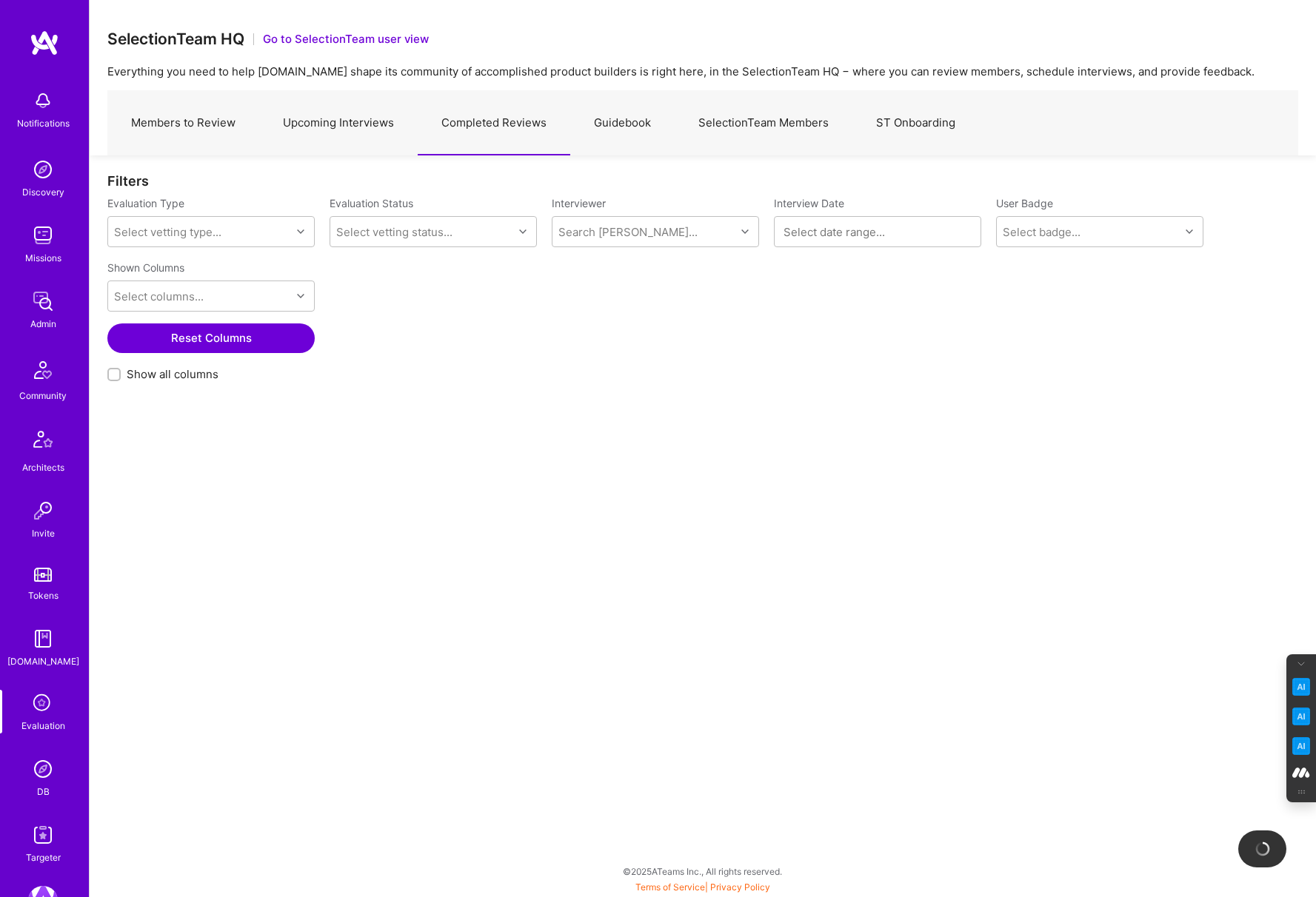
click at [114, 376] on input "Show all columns" at bounding box center [116, 376] width 11 height 11
checkbox input "true"
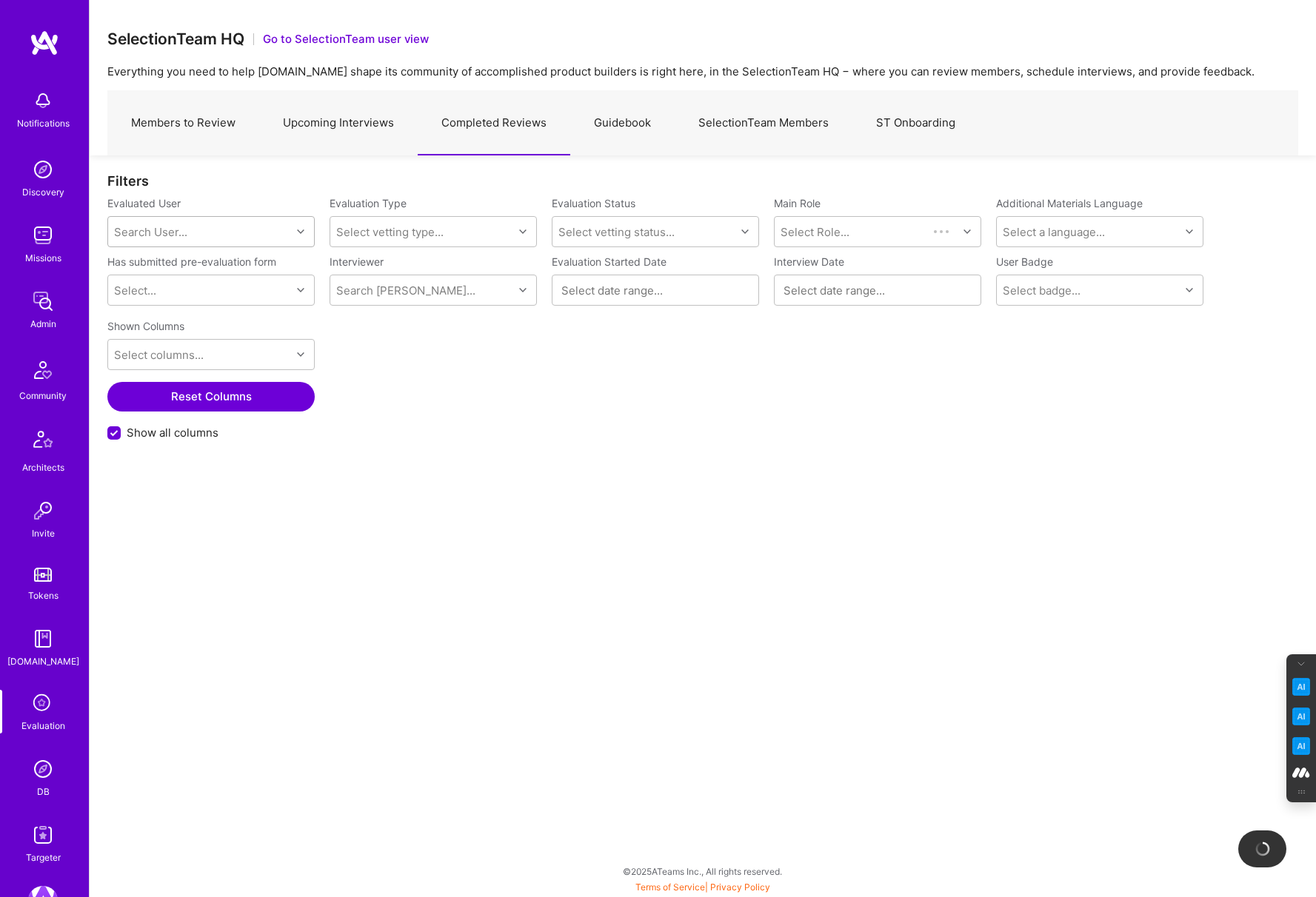
click at [167, 237] on div "Search User..." at bounding box center [151, 232] width 73 height 16
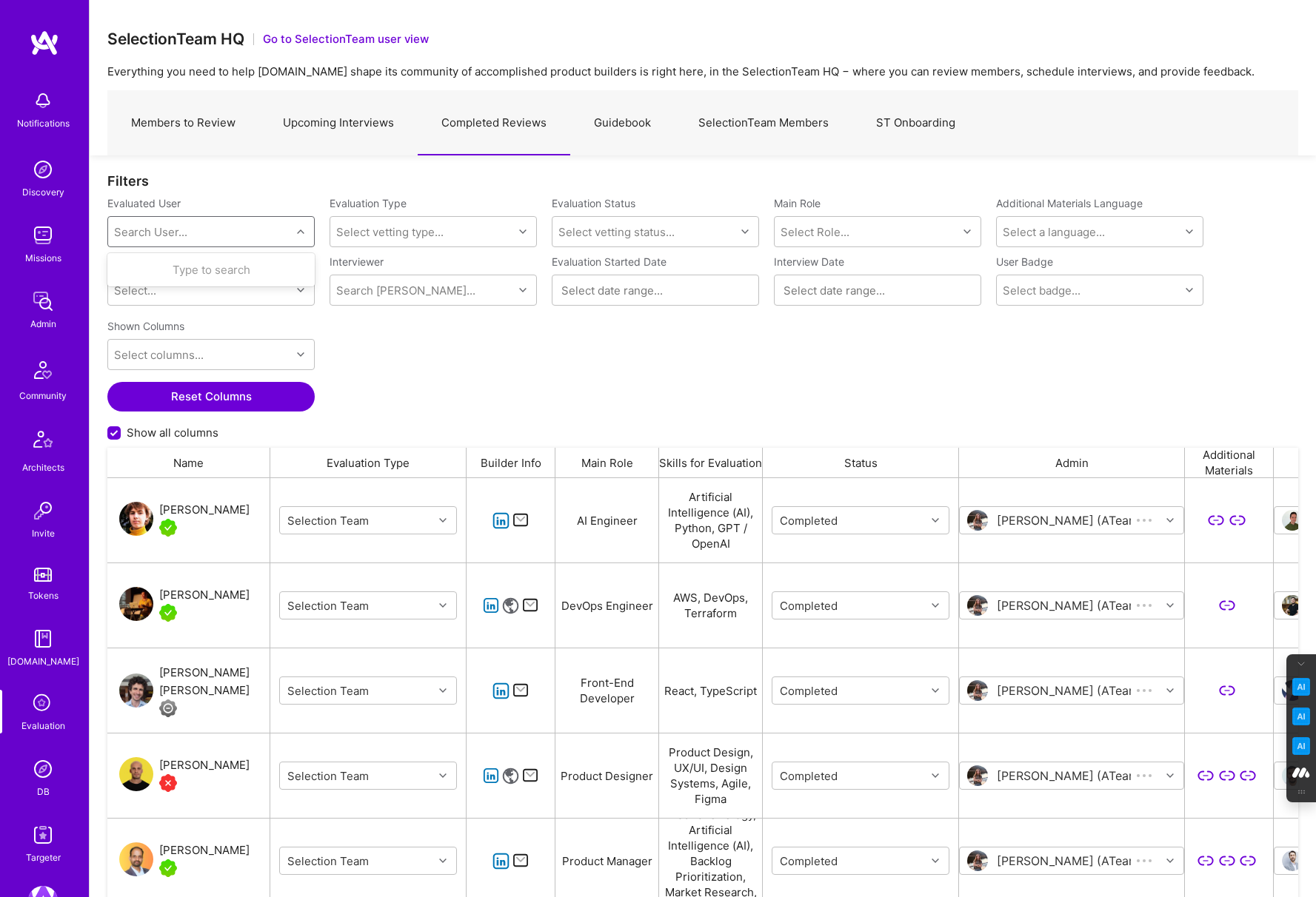
scroll to position [742, 1191]
paste input "[EMAIL_ADDRESS][DOMAIN_NAME]"
type input "[EMAIL_ADDRESS][DOMAIN_NAME]"
click at [204, 269] on div "[PERSON_NAME]" at bounding box center [230, 269] width 151 height 16
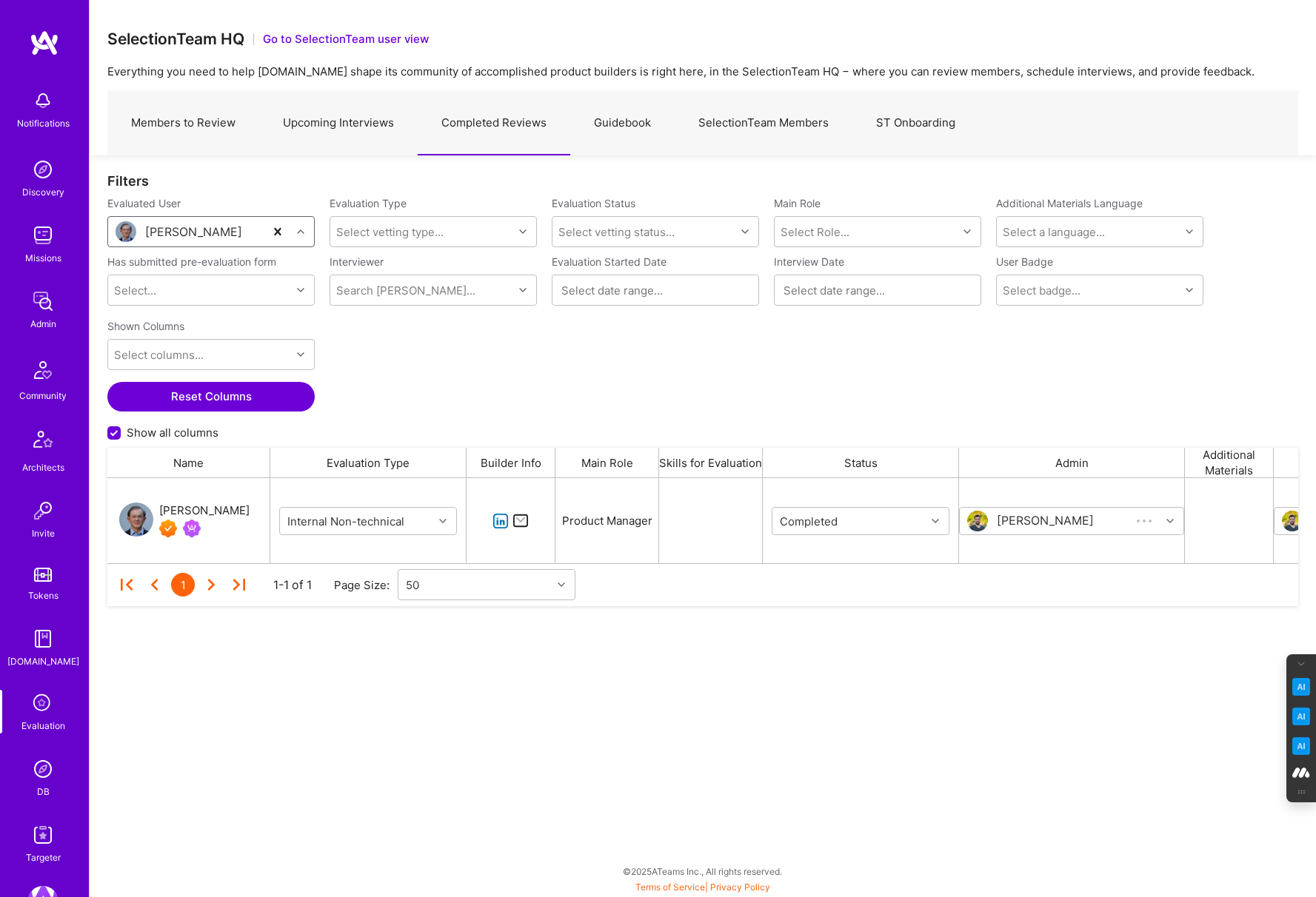
scroll to position [85, 1191]
click at [177, 124] on link "Members to Review" at bounding box center [184, 123] width 152 height 65
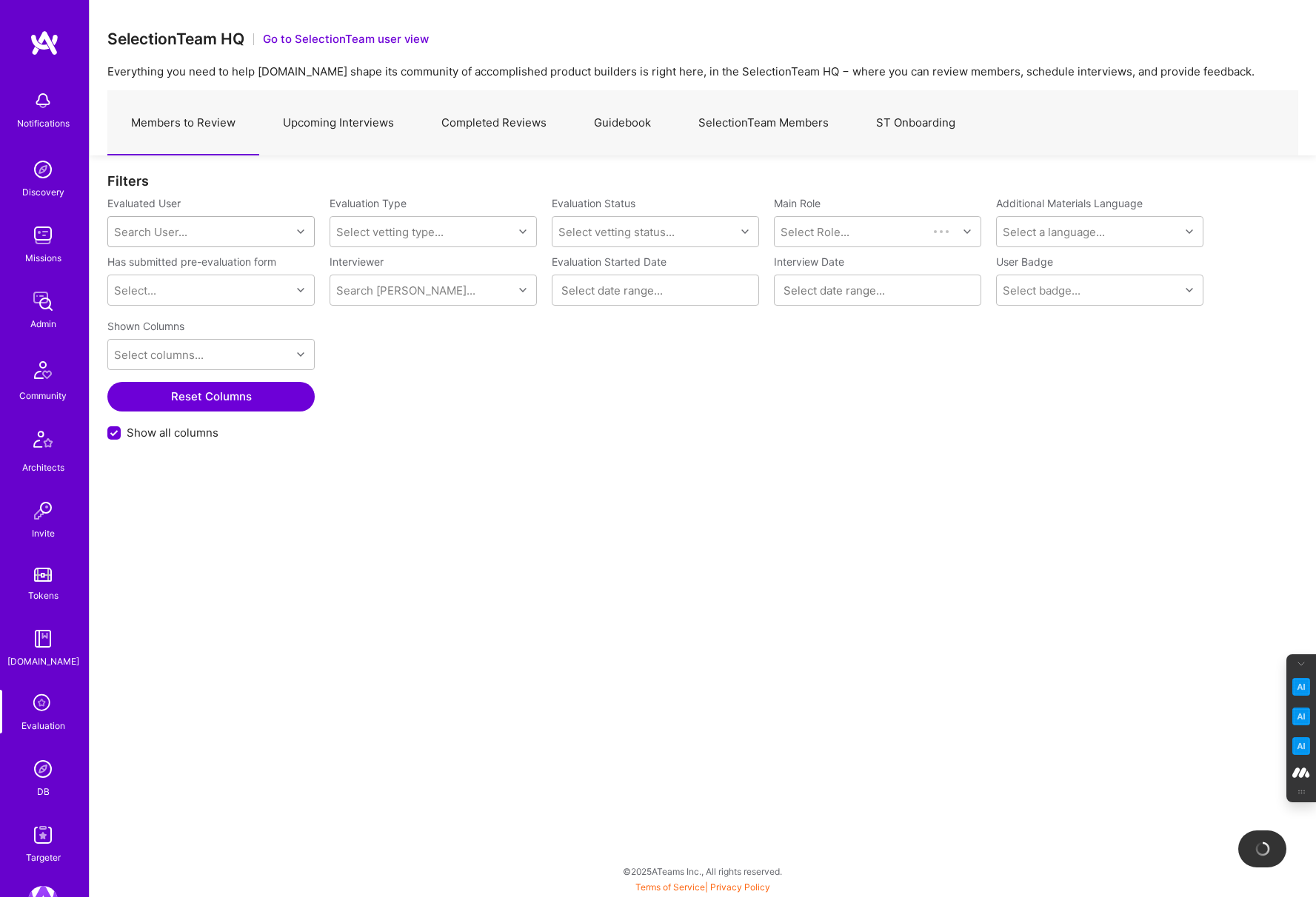
click at [195, 230] on div "Search User..." at bounding box center [200, 231] width 183 height 29
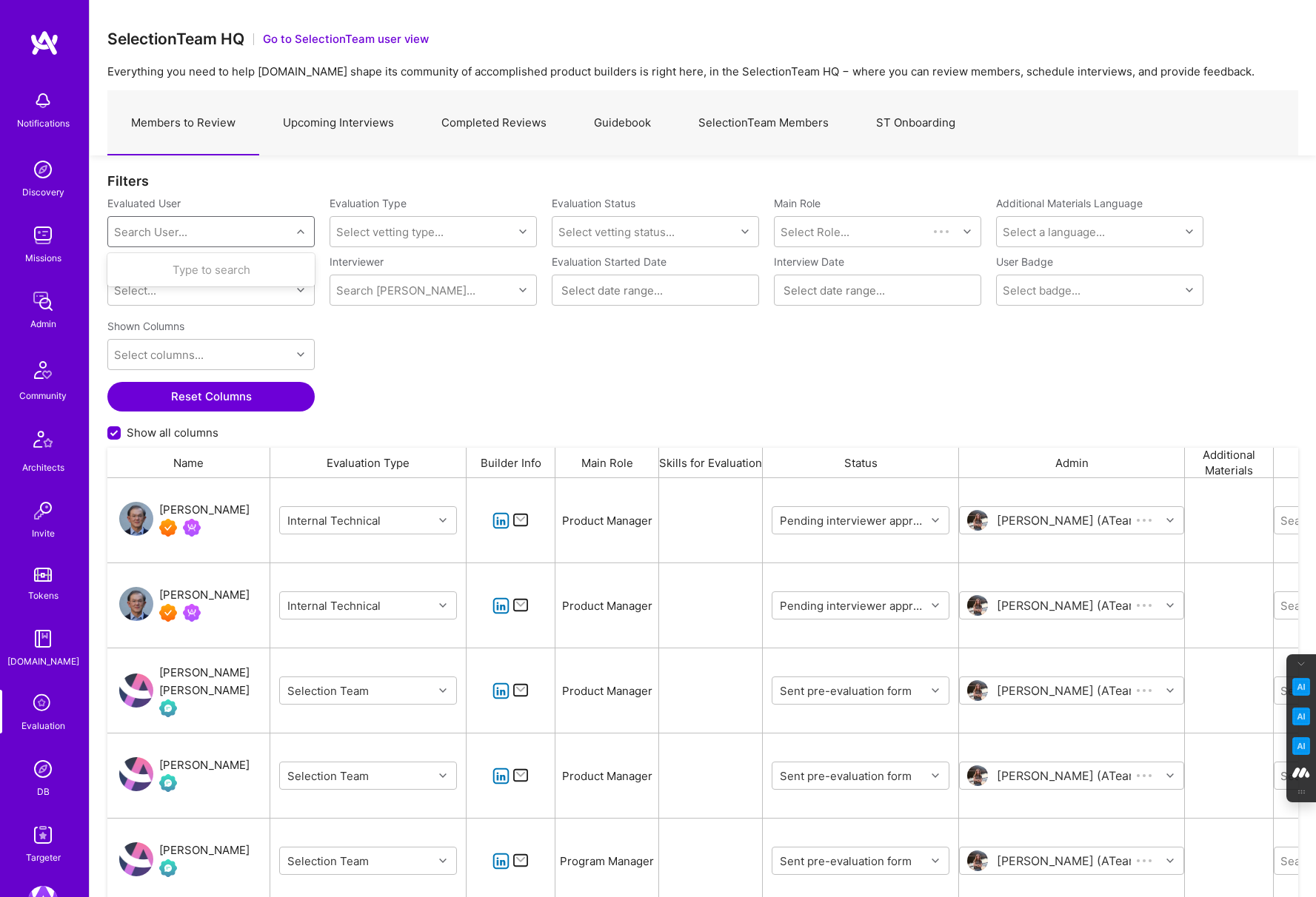
scroll to position [742, 1191]
paste input "[EMAIL_ADDRESS][DOMAIN_NAME]"
type input "[EMAIL_ADDRESS][DOMAIN_NAME]"
click at [208, 266] on div "[PERSON_NAME]" at bounding box center [230, 269] width 151 height 16
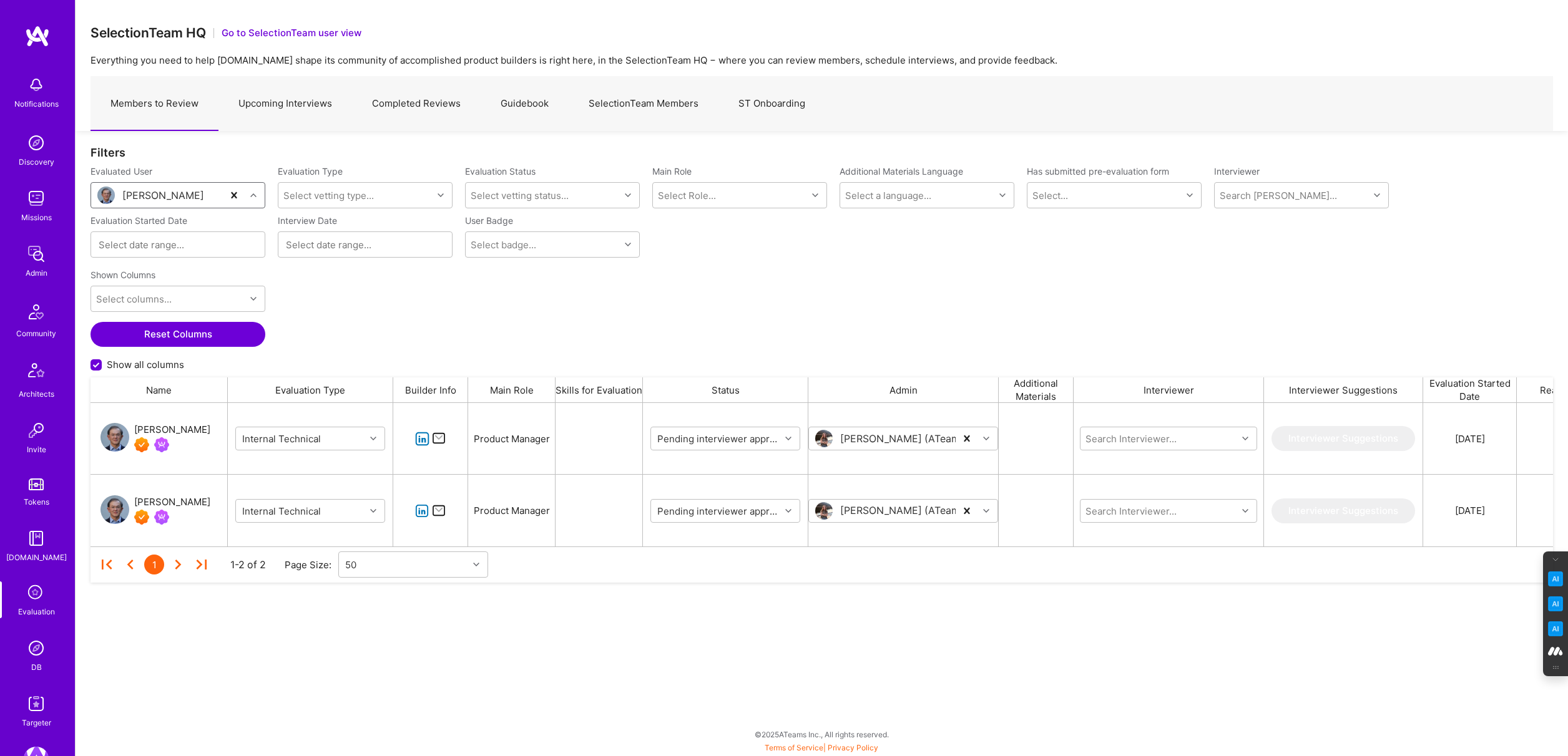
click at [96, 364] on input "Show all columns" at bounding box center [98, 366] width 11 height 11
checkbox input "false"
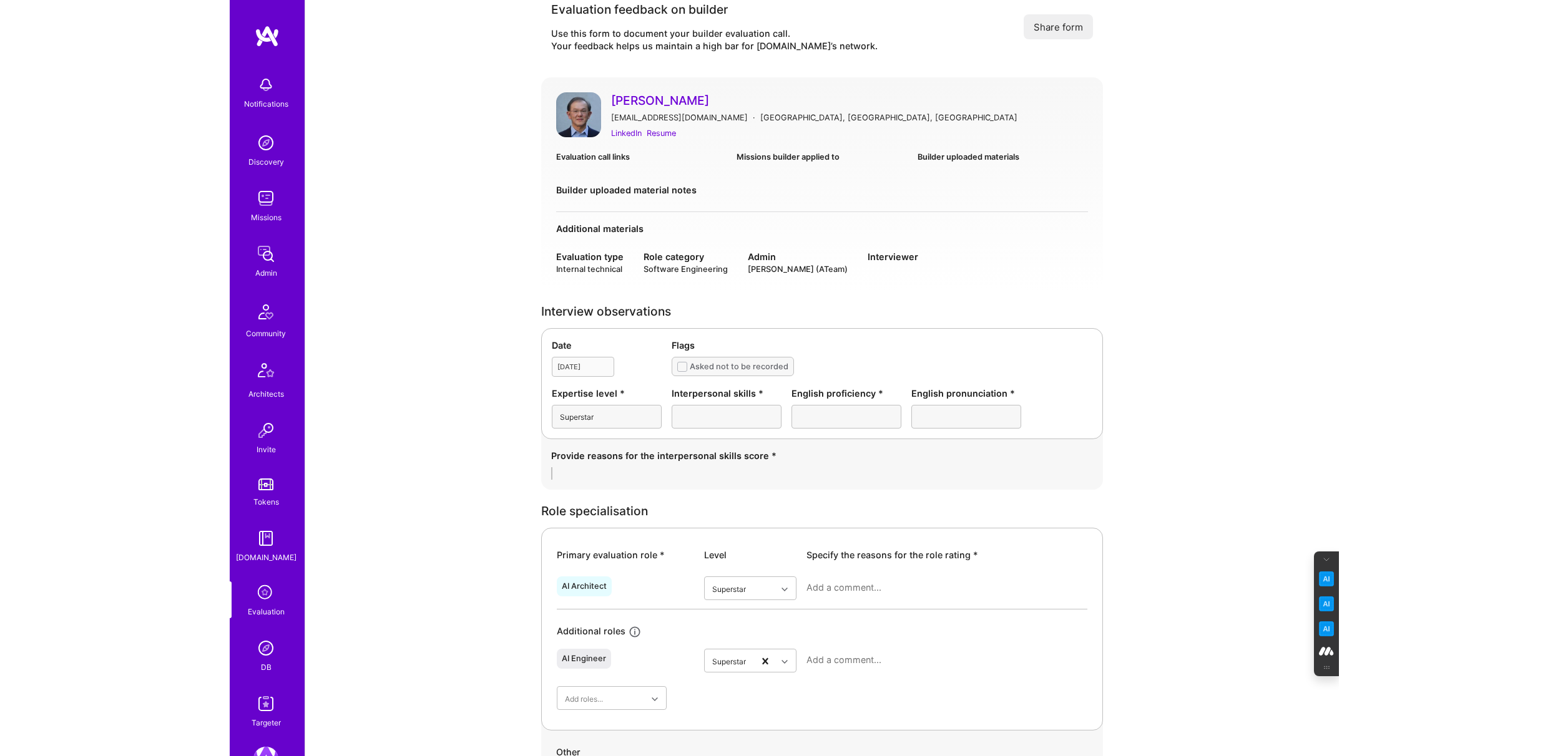
scroll to position [47, 0]
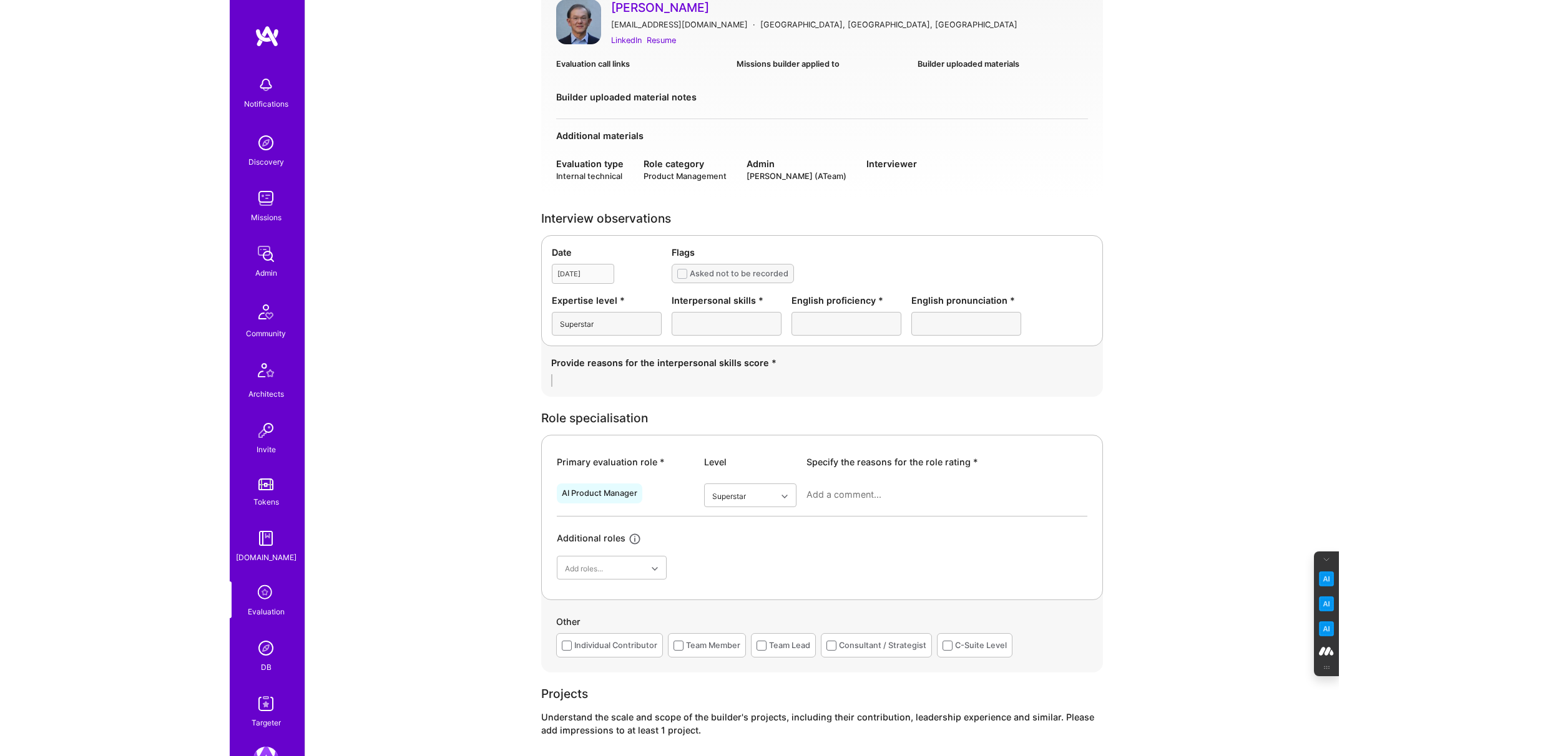
scroll to position [123, 0]
